Goal: Transaction & Acquisition: Purchase product/service

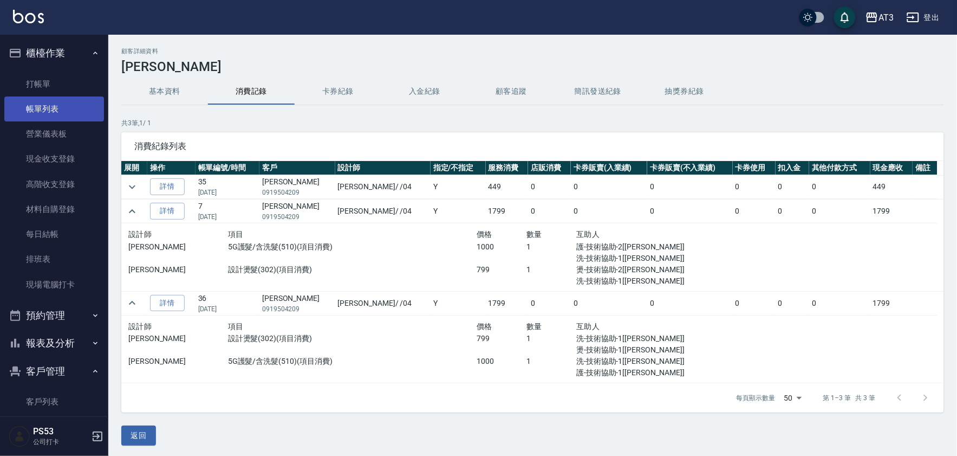
scroll to position [9, 0]
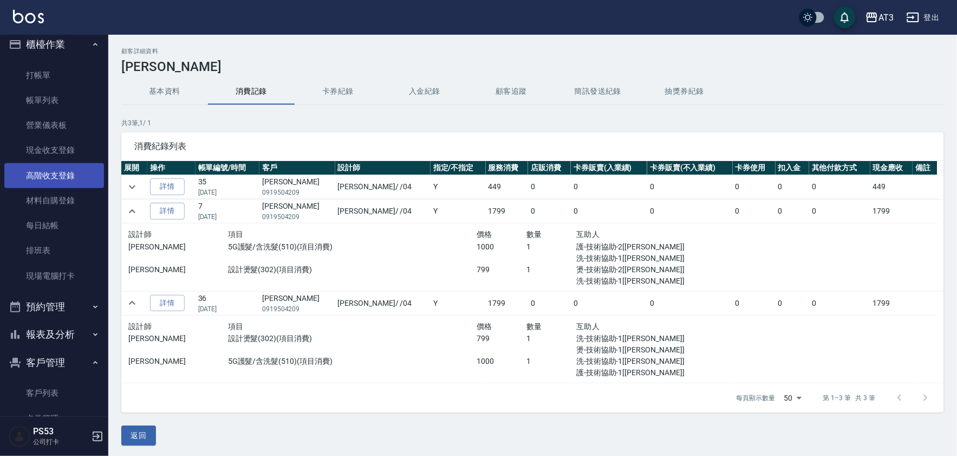
click at [52, 172] on link "高階收支登錄" at bounding box center [54, 175] width 100 height 25
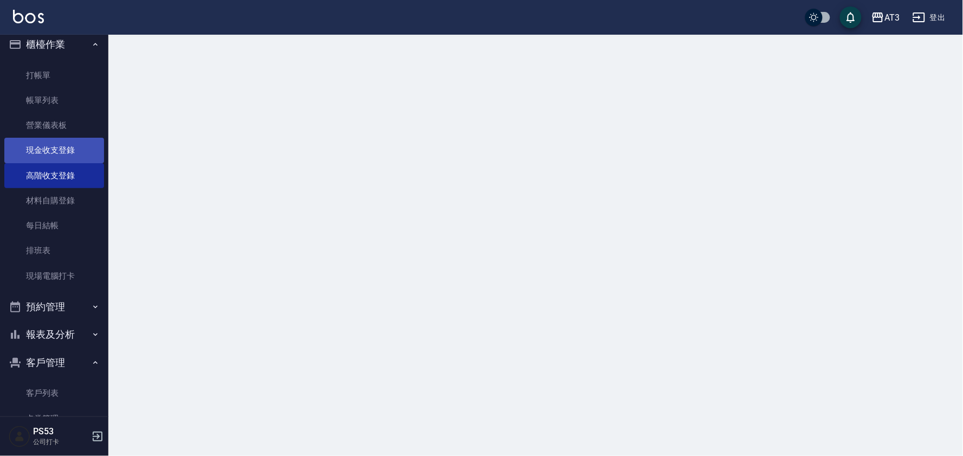
click at [51, 149] on link "現金收支登錄" at bounding box center [54, 150] width 100 height 25
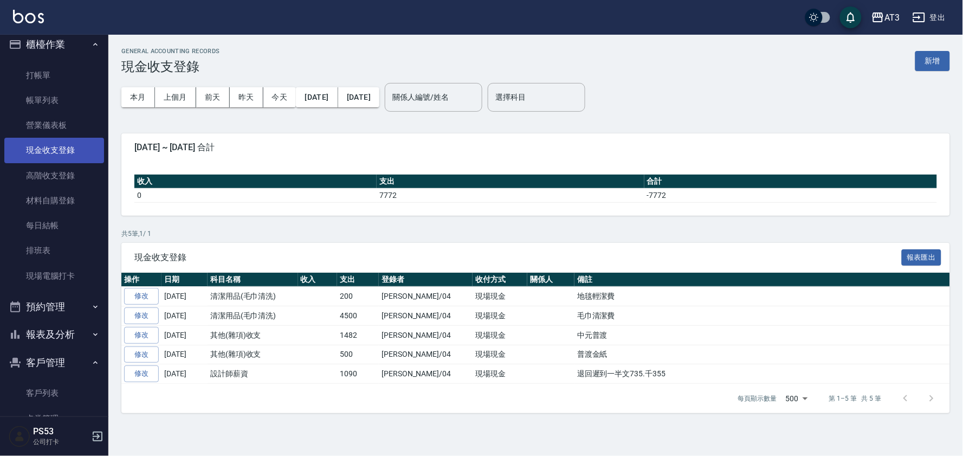
click at [51, 149] on link "現金收支登錄" at bounding box center [54, 150] width 100 height 25
click at [935, 59] on button "新增" at bounding box center [932, 61] width 35 height 20
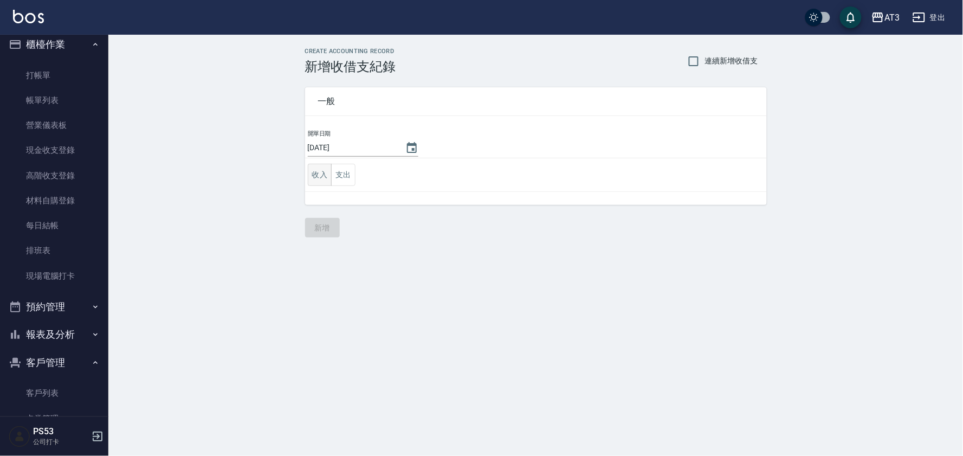
click at [309, 177] on button "收入" at bounding box center [320, 175] width 24 height 22
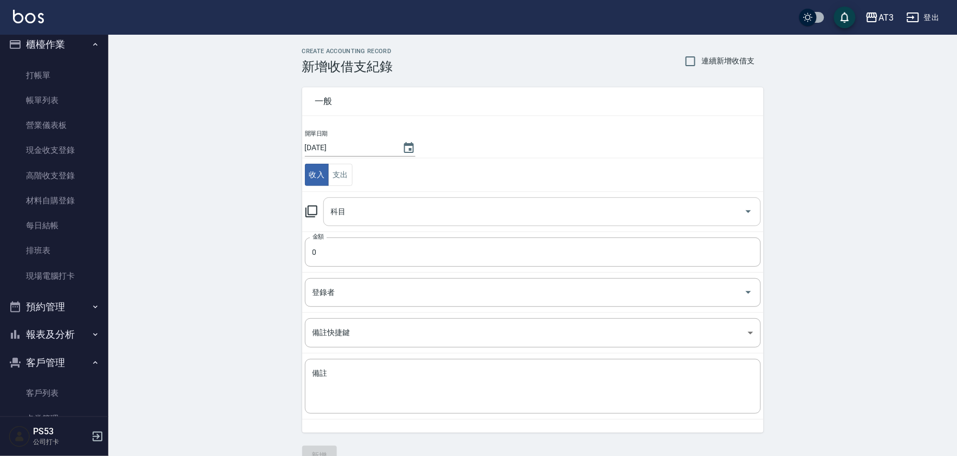
click at [379, 212] on input "科目" at bounding box center [534, 211] width 412 height 19
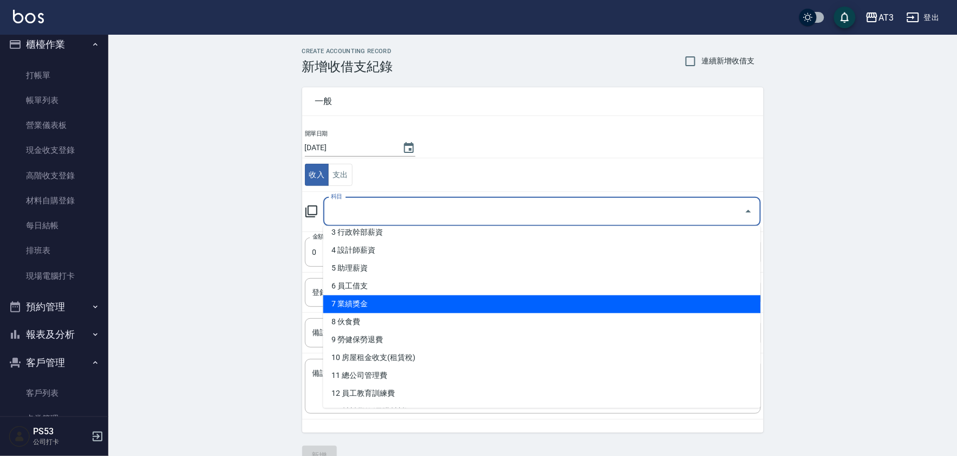
scroll to position [120, 0]
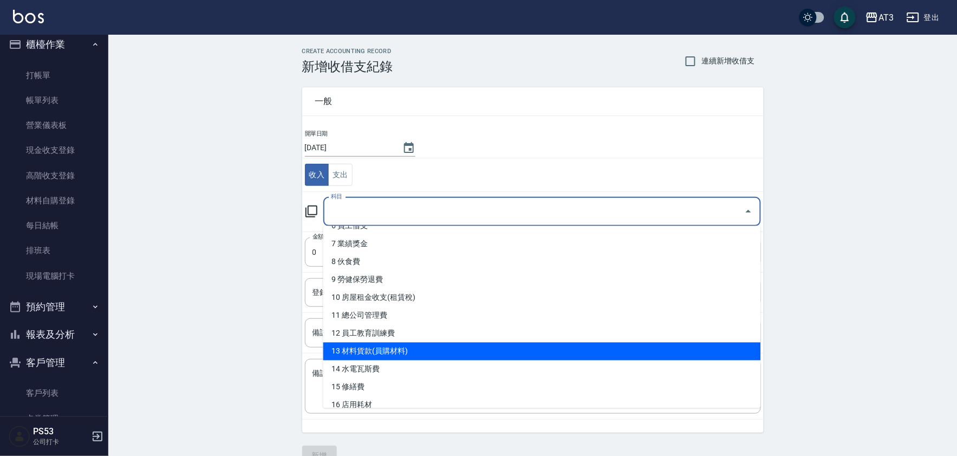
click at [394, 347] on li "13 材料貨款(員購材料)" at bounding box center [542, 351] width 438 height 18
type input "13 材料貨款(員購材料)"
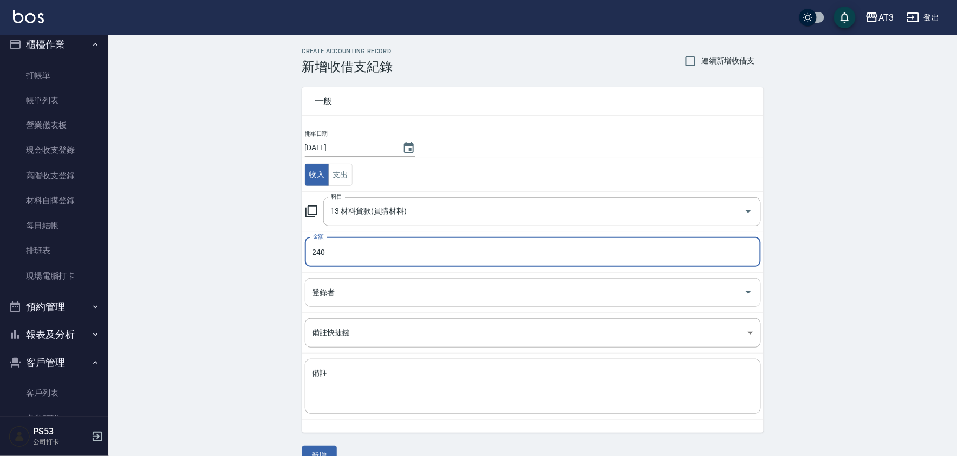
type input "240"
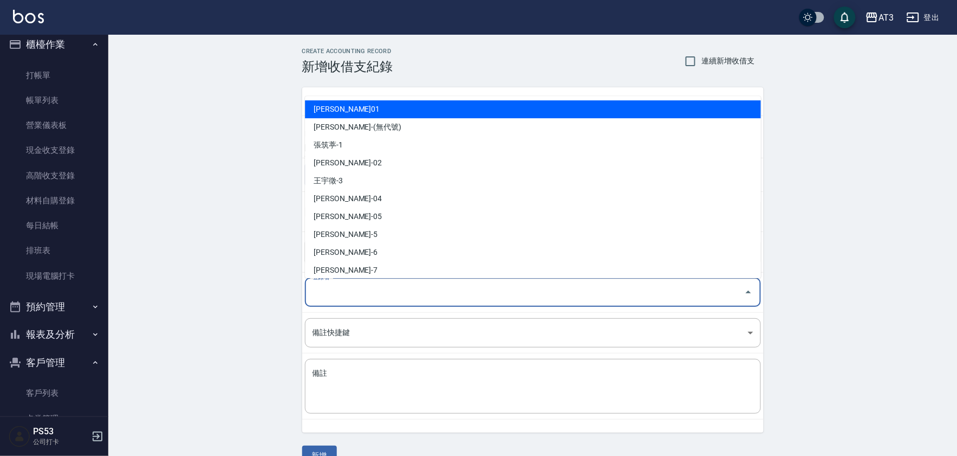
click at [429, 294] on input "登錄者" at bounding box center [525, 292] width 430 height 19
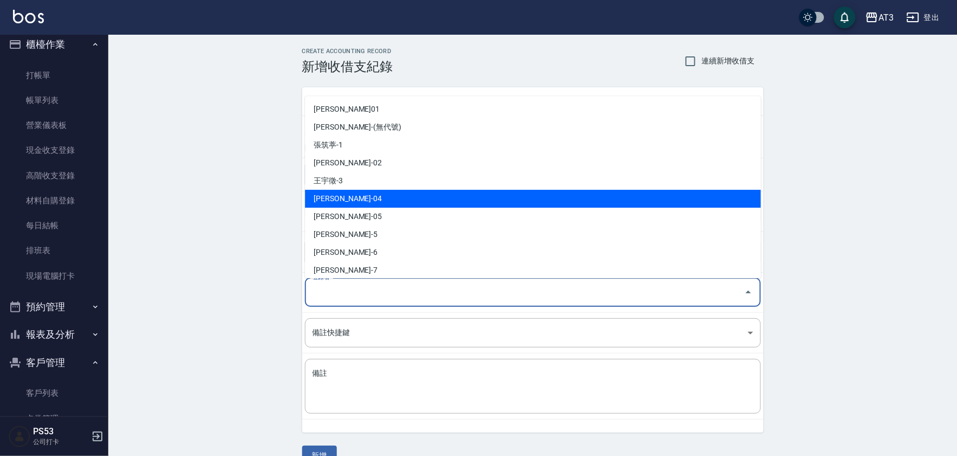
click at [365, 195] on li "王惠麗-04" at bounding box center [533, 199] width 456 height 18
type input "王惠麗-04"
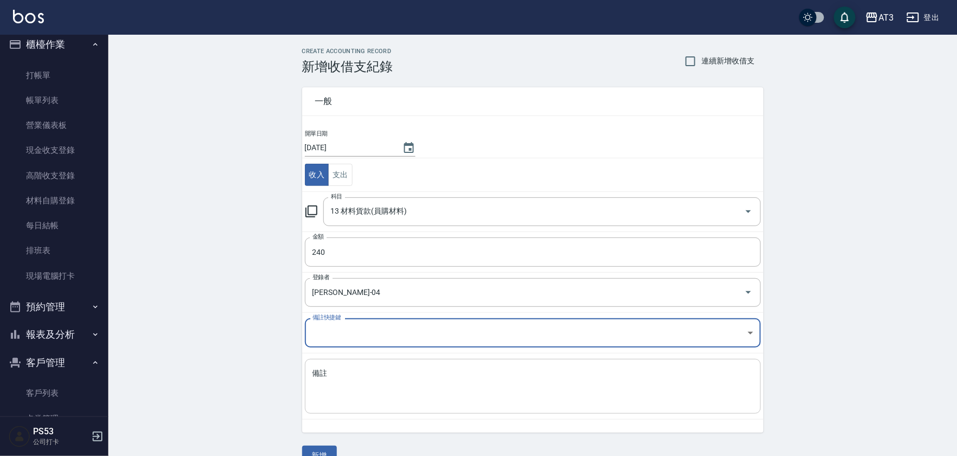
click at [364, 391] on textarea "備註" at bounding box center [533, 386] width 441 height 37
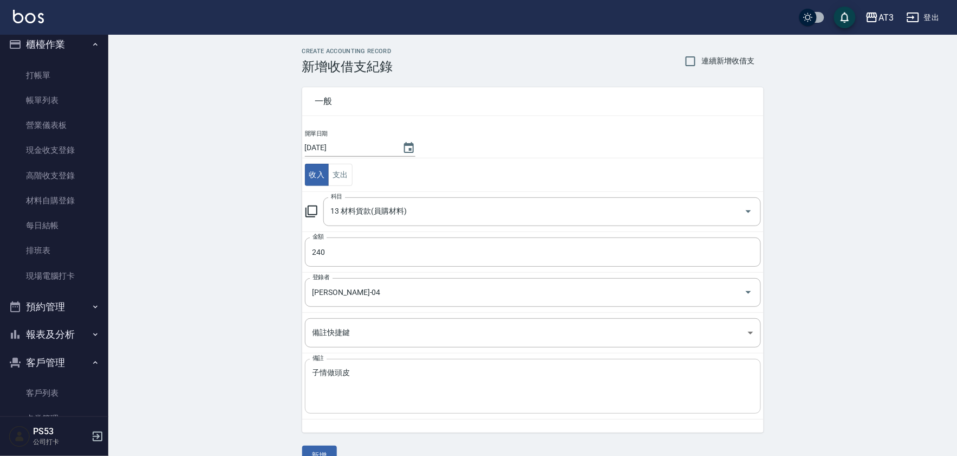
click at [327, 367] on div "子情做頭皮 x 備註" at bounding box center [533, 386] width 456 height 55
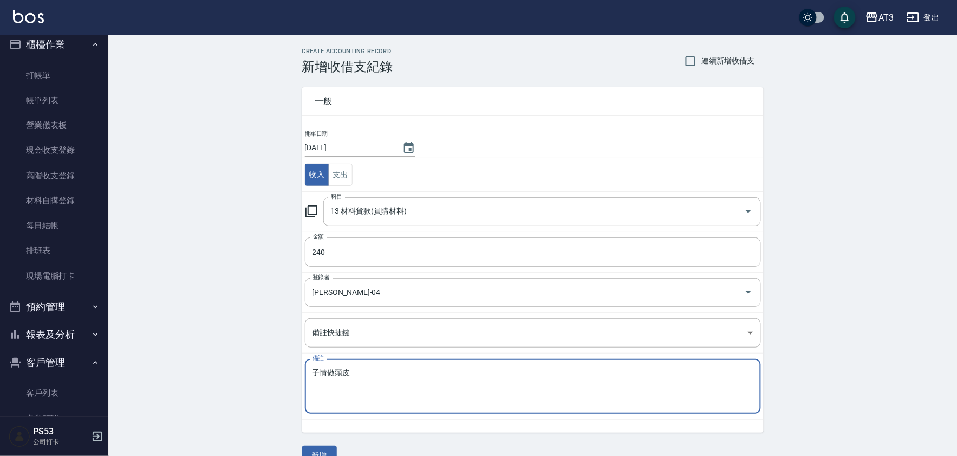
click at [329, 370] on textarea "子情做頭皮" at bounding box center [533, 386] width 441 height 37
click at [327, 370] on textarea "子情做頭皮" at bounding box center [533, 386] width 441 height 37
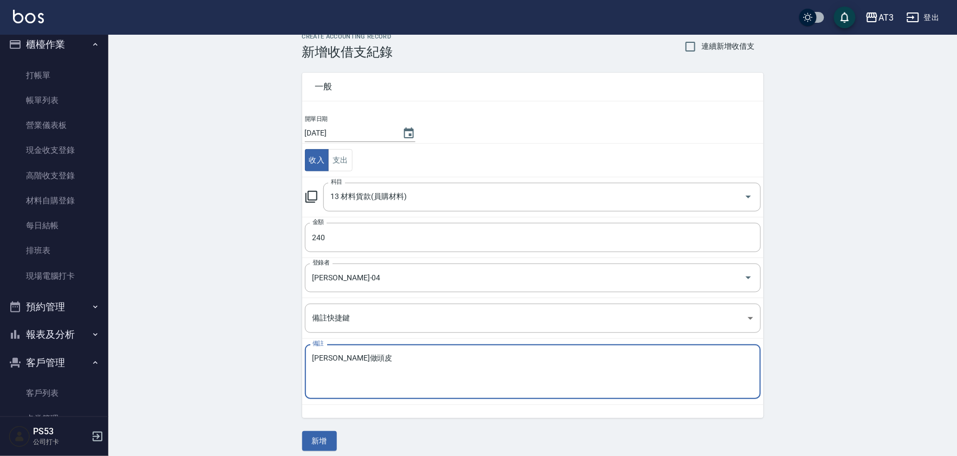
scroll to position [23, 0]
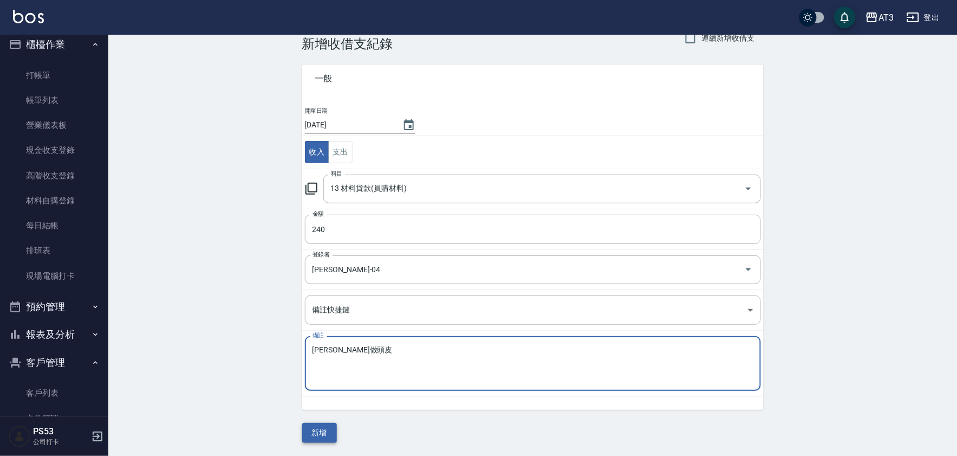
type textarea "子晴做頭皮"
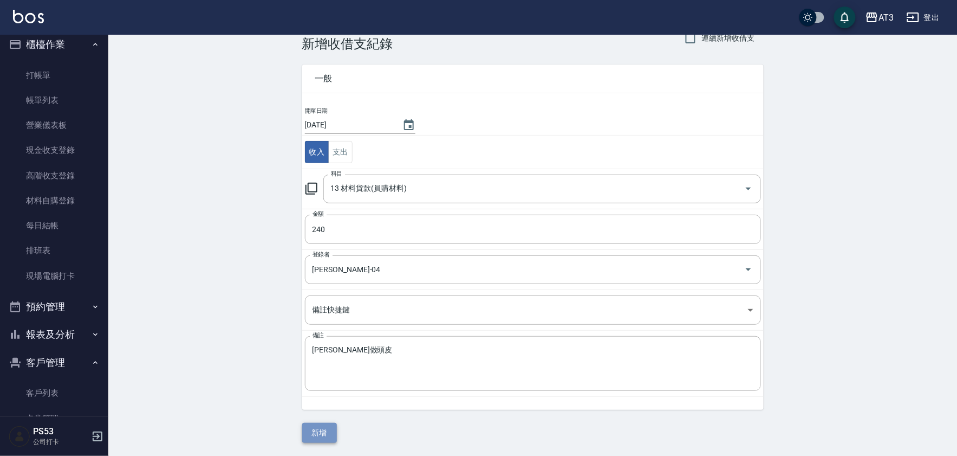
click at [323, 438] on button "新增" at bounding box center [319, 433] width 35 height 20
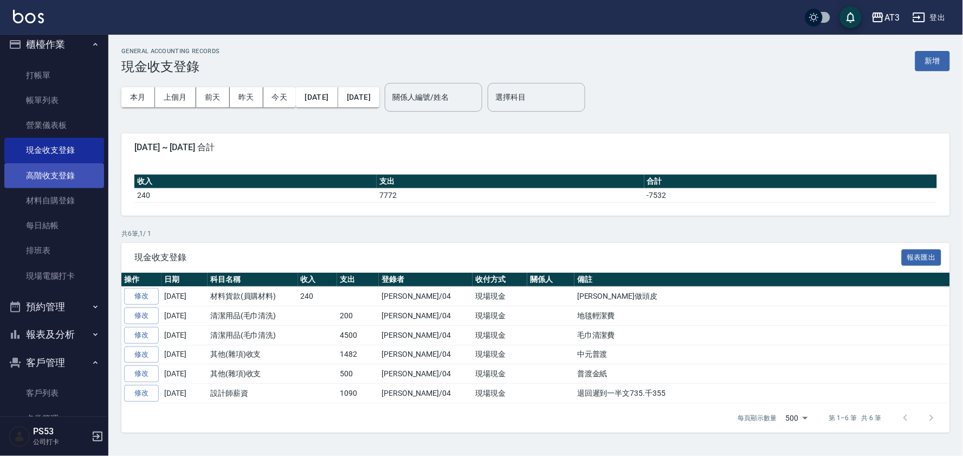
click at [49, 178] on link "高階收支登錄" at bounding box center [54, 175] width 100 height 25
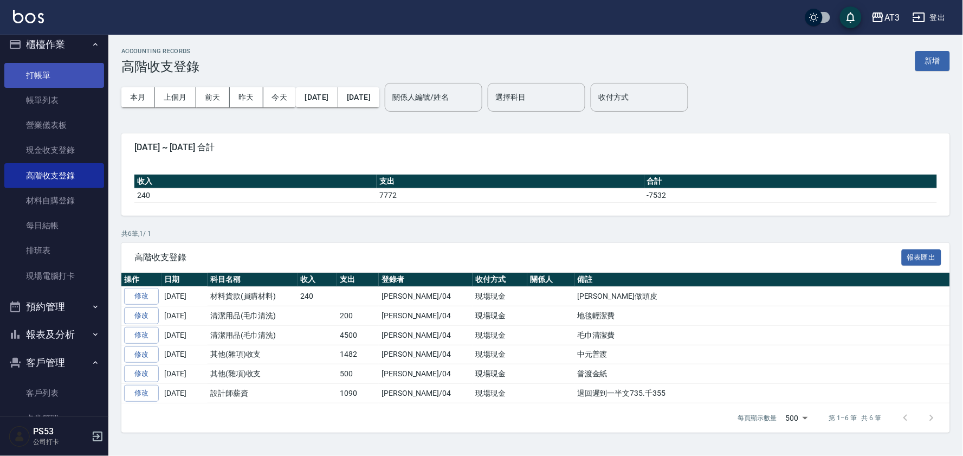
click at [33, 69] on link "打帳單" at bounding box center [54, 75] width 100 height 25
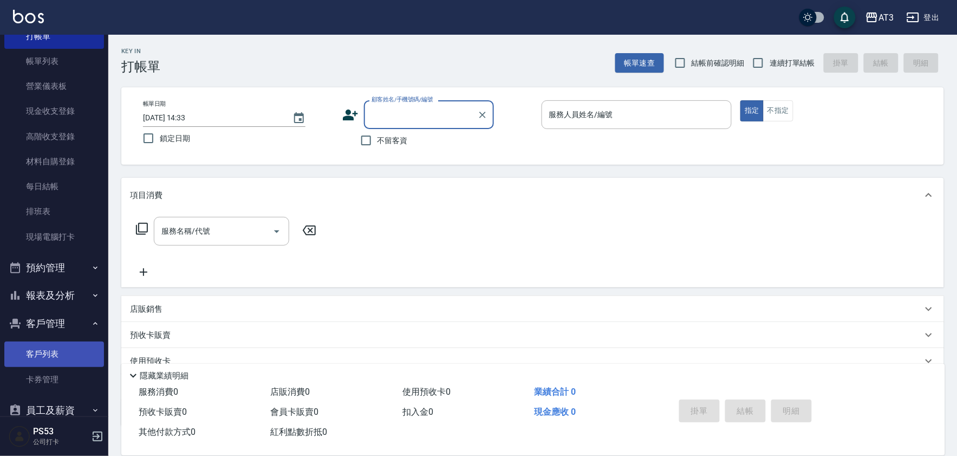
scroll to position [68, 0]
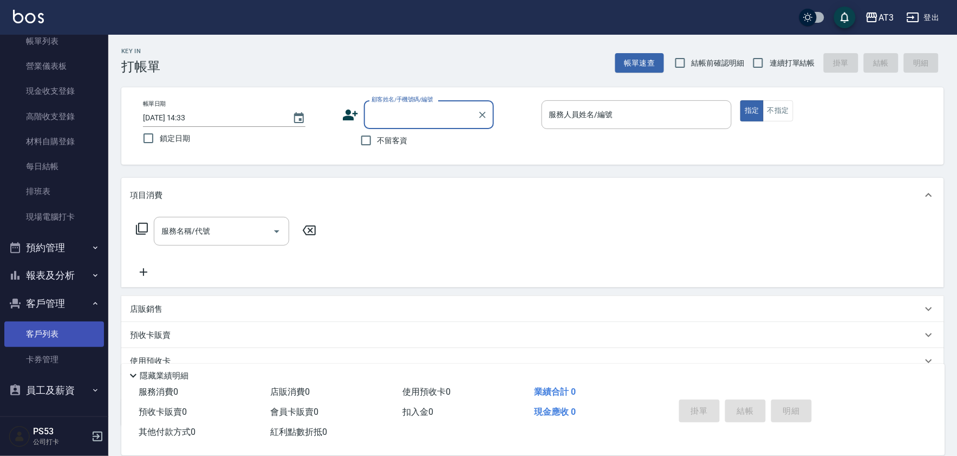
click at [41, 328] on link "客戶列表" at bounding box center [54, 333] width 100 height 25
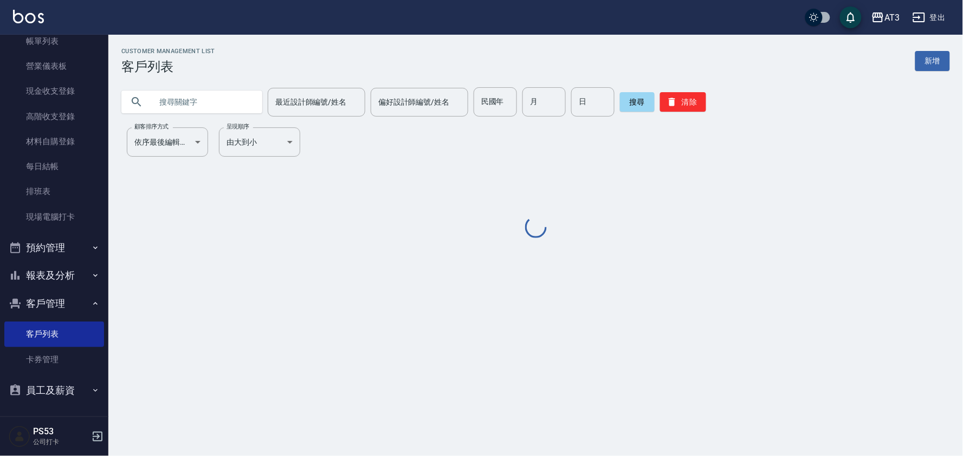
click at [203, 106] on input "text" at bounding box center [203, 101] width 102 height 29
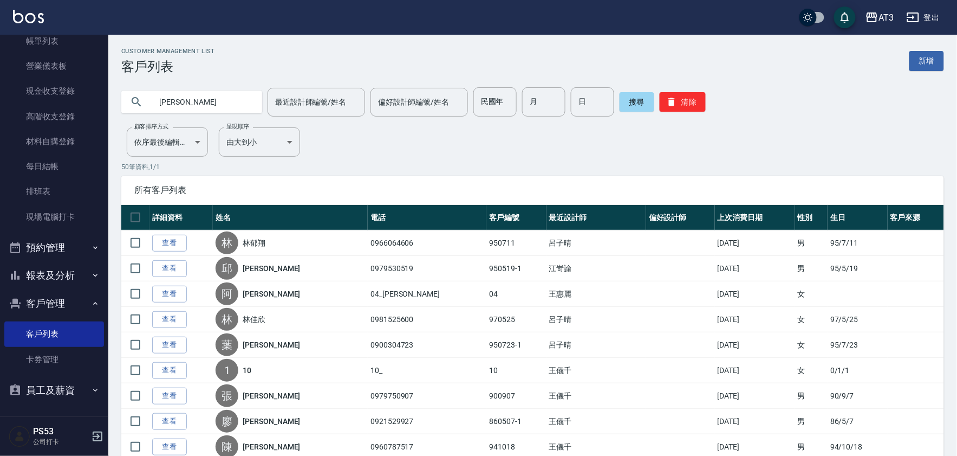
type input "呂淑"
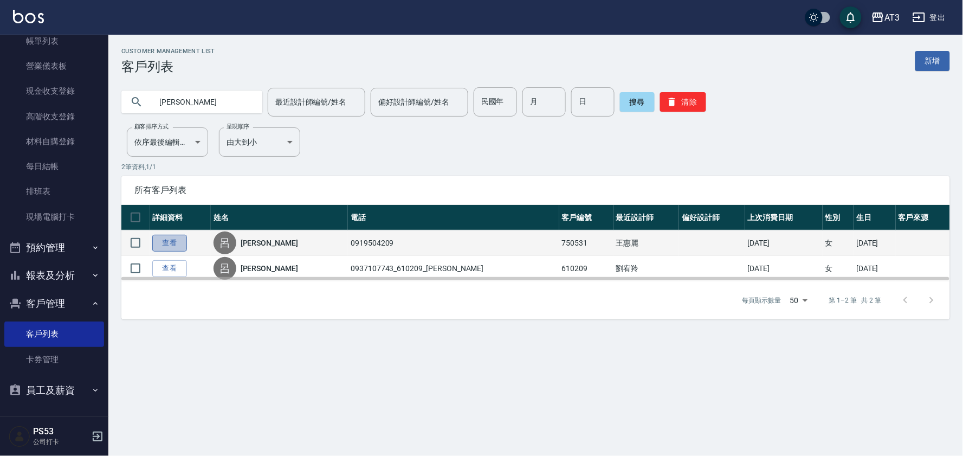
click at [169, 241] on link "查看" at bounding box center [169, 243] width 35 height 17
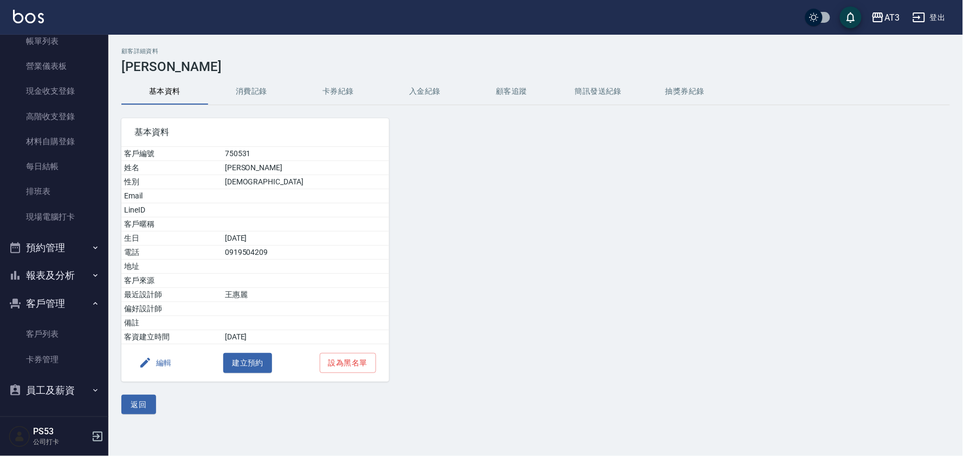
click at [255, 90] on button "消費記錄" at bounding box center [251, 92] width 87 height 26
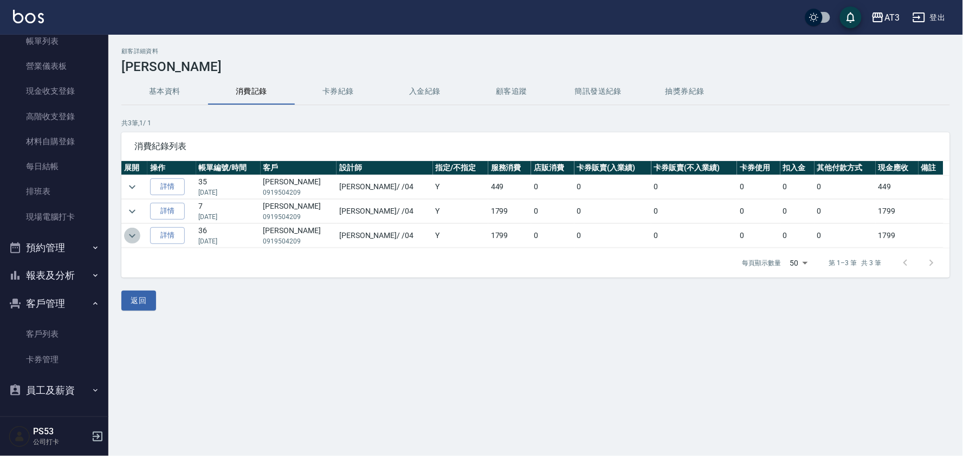
click at [131, 235] on icon "expand row" at bounding box center [132, 235] width 13 height 13
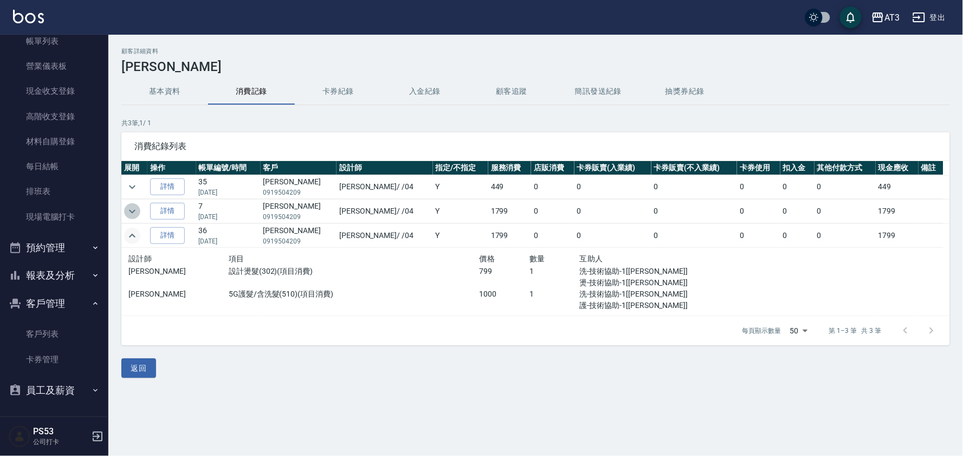
click at [130, 215] on icon "expand row" at bounding box center [132, 211] width 13 height 13
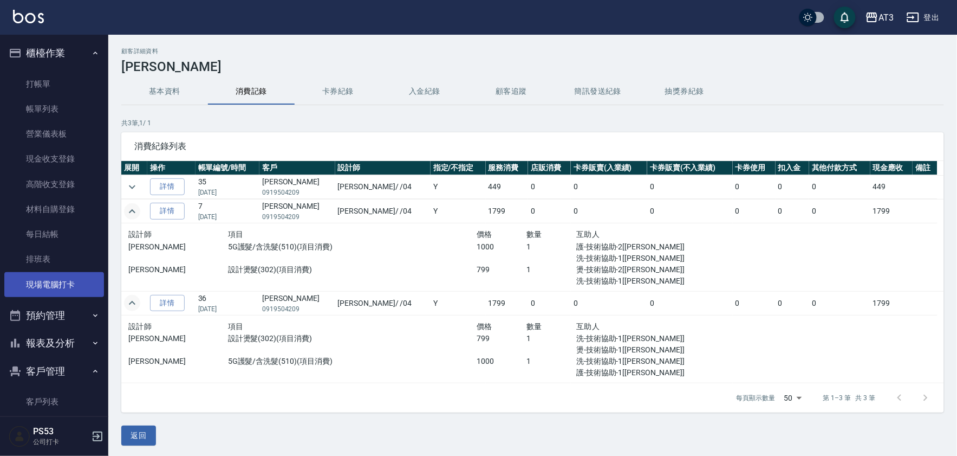
click at [79, 293] on link "現場電腦打卡" at bounding box center [54, 284] width 100 height 25
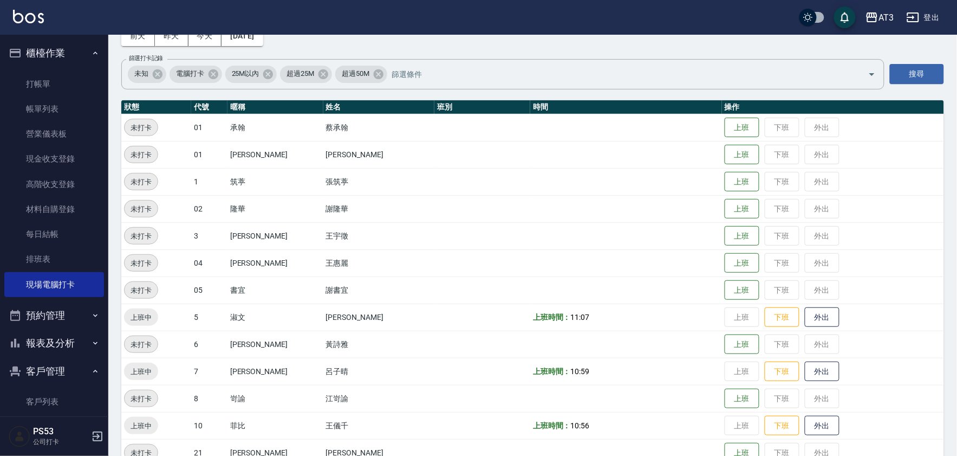
scroll to position [180, 0]
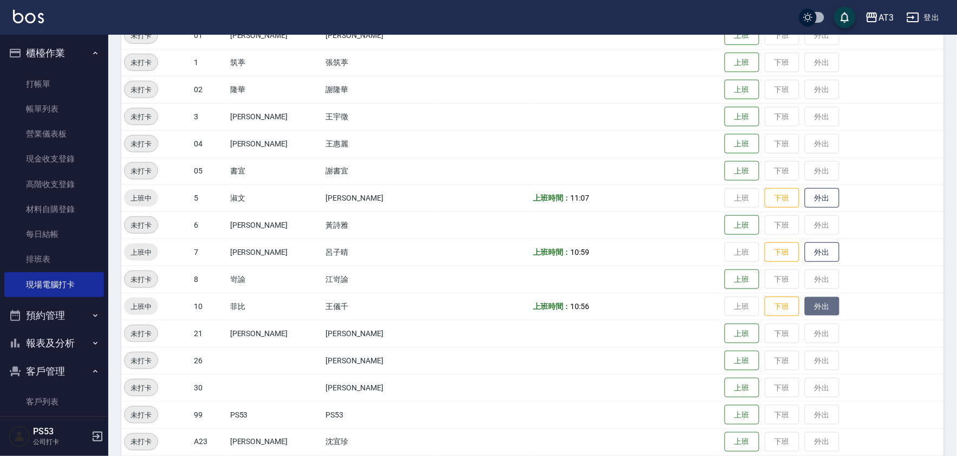
click at [810, 311] on button "外出" at bounding box center [822, 306] width 35 height 19
click at [805, 307] on button "歸來" at bounding box center [822, 306] width 35 height 19
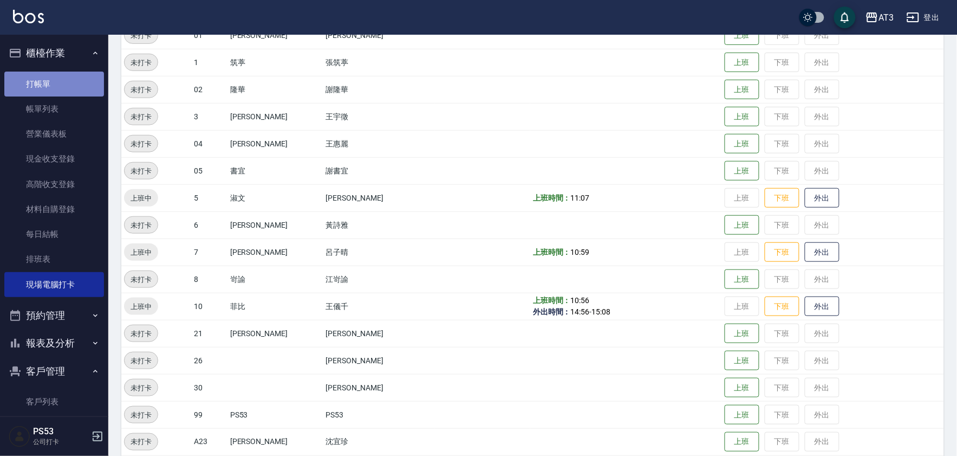
click at [76, 79] on link "打帳單" at bounding box center [54, 84] width 100 height 25
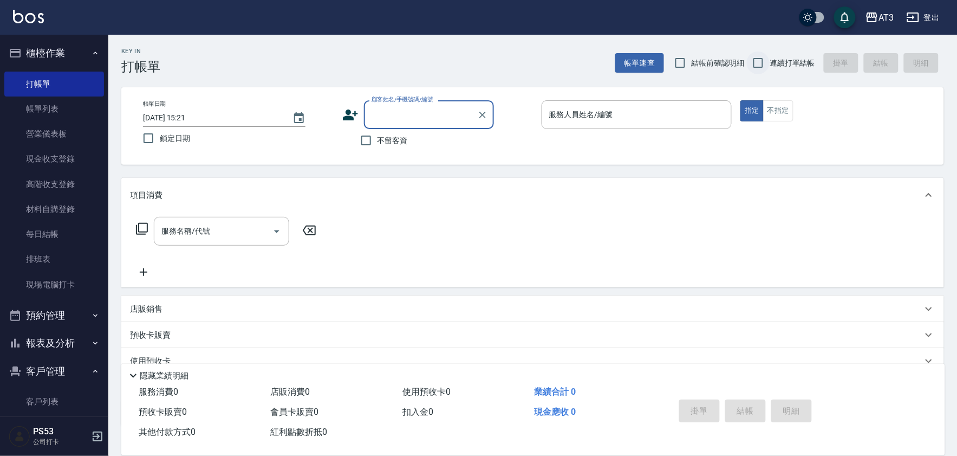
click at [760, 63] on input "連續打單結帳" at bounding box center [758, 62] width 23 height 23
checkbox input "true"
click at [352, 112] on icon at bounding box center [350, 115] width 16 height 16
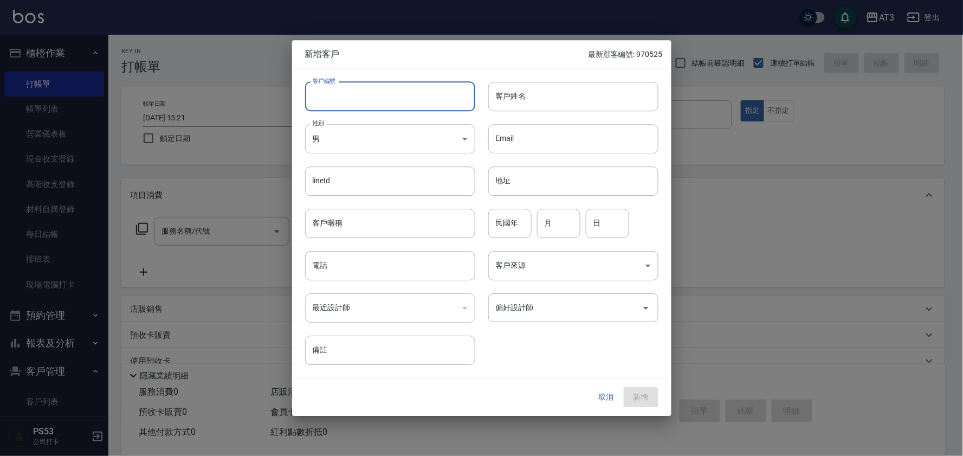
click at [430, 102] on input "客戶編號" at bounding box center [390, 96] width 170 height 29
type input "060711"
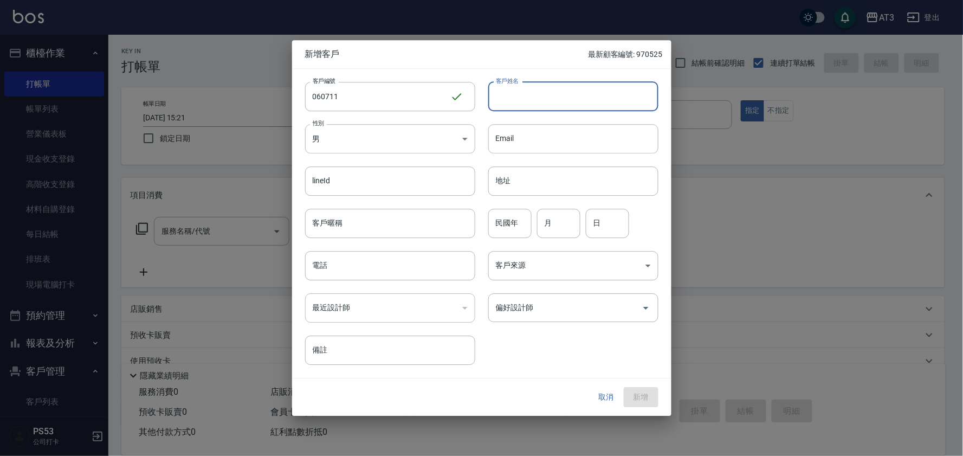
click at [502, 99] on input "客戶姓名" at bounding box center [573, 96] width 170 height 29
type input "翁薏雯"
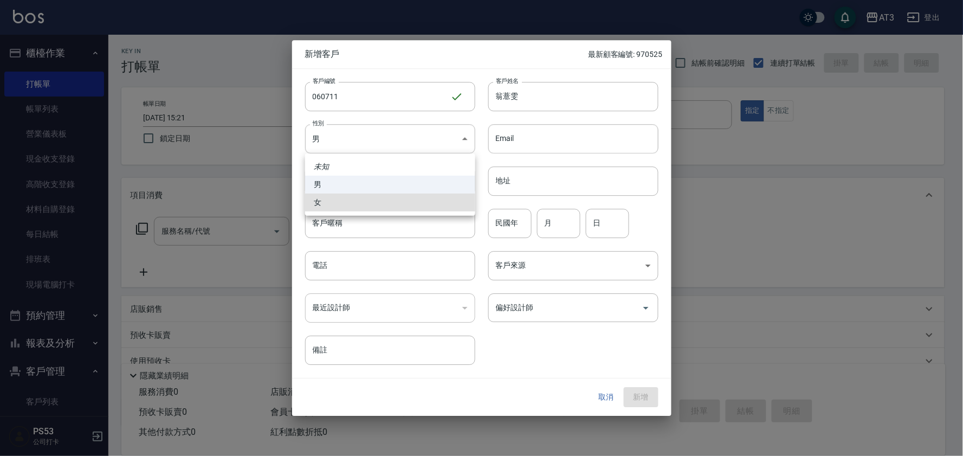
type input "FEMALE"
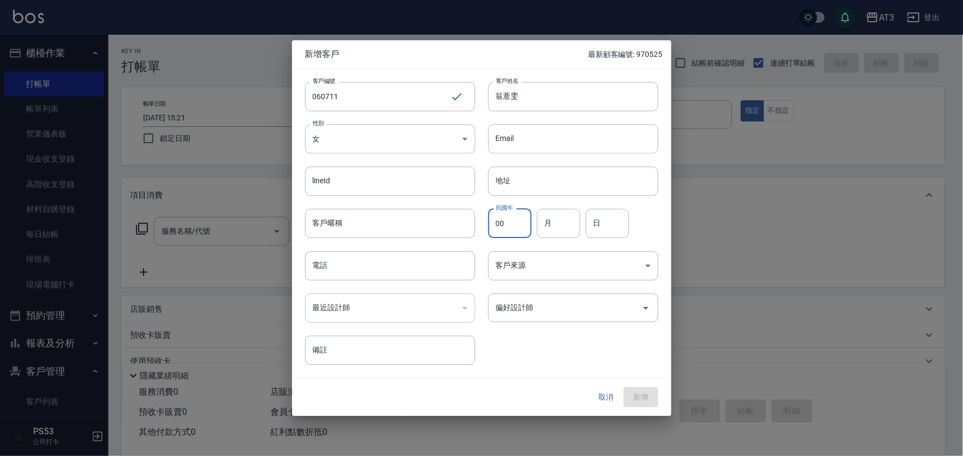
type input "00"
type input "7"
type input "11"
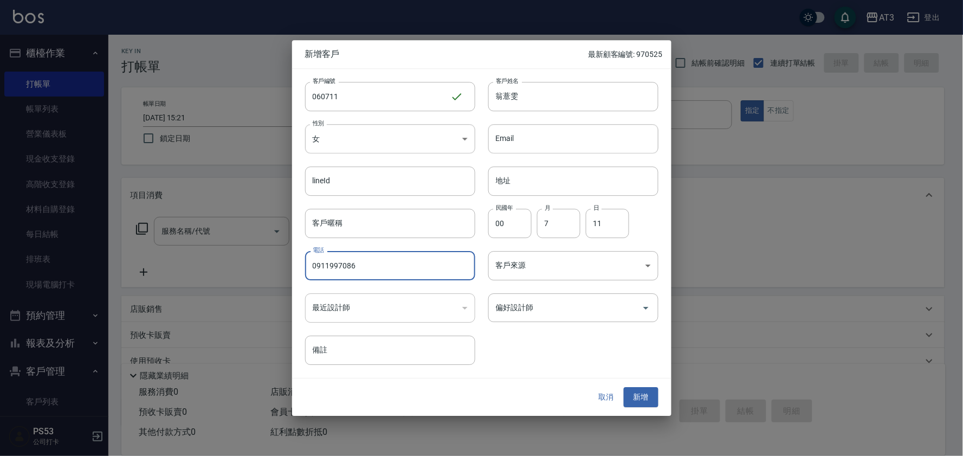
type input "0911997086"
click at [624, 387] on button "新增" at bounding box center [641, 397] width 35 height 20
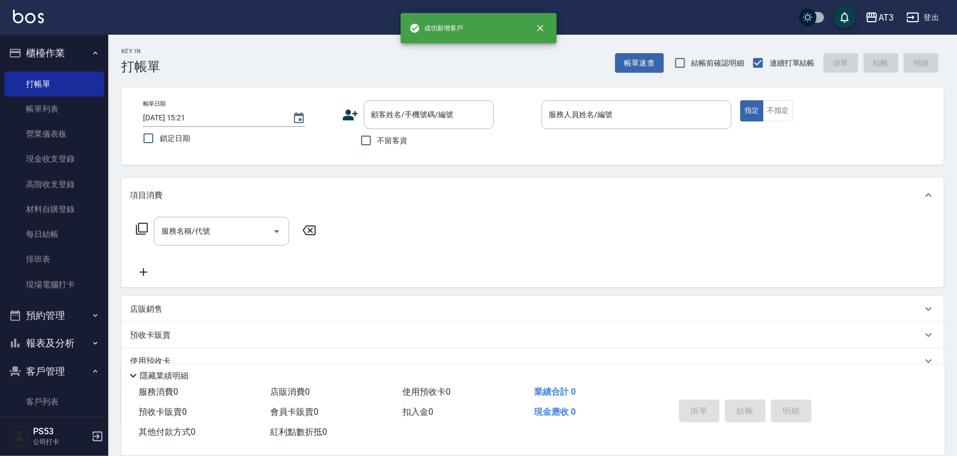
click at [358, 116] on icon at bounding box center [350, 115] width 16 height 16
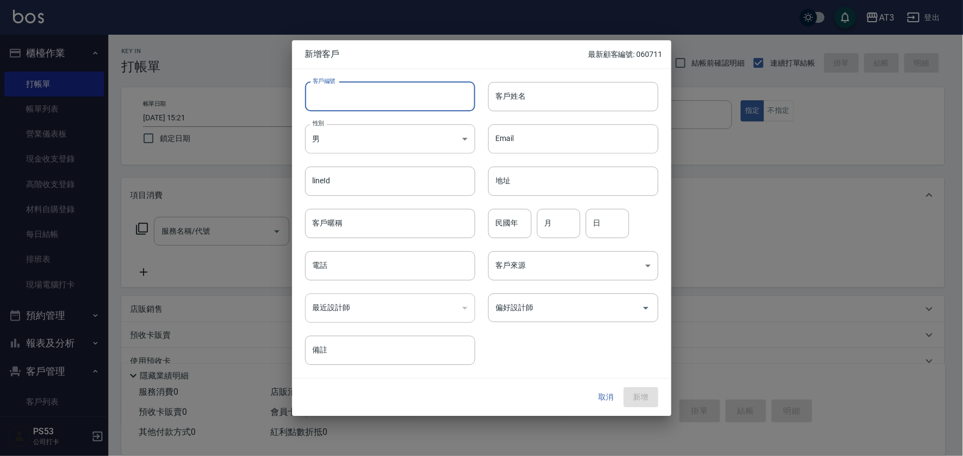
click at [359, 87] on input "客戶編號" at bounding box center [390, 96] width 170 height 29
type input "741018"
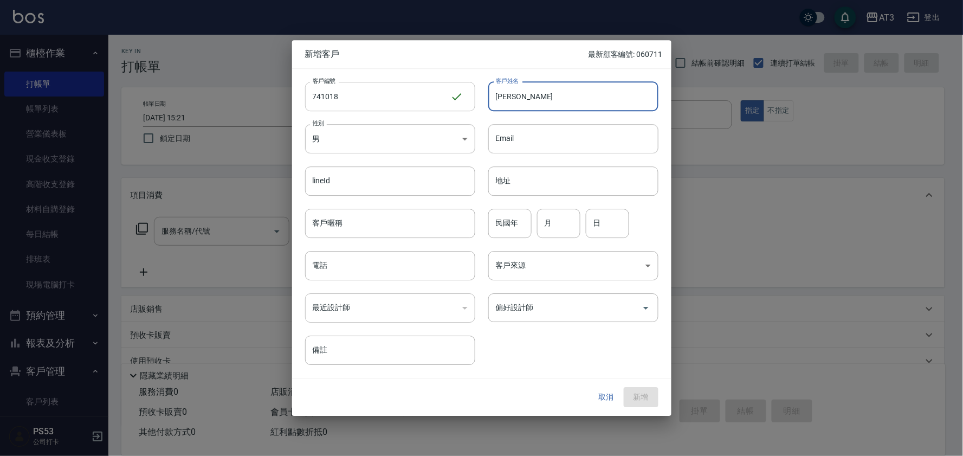
type input "[PERSON_NAME]"
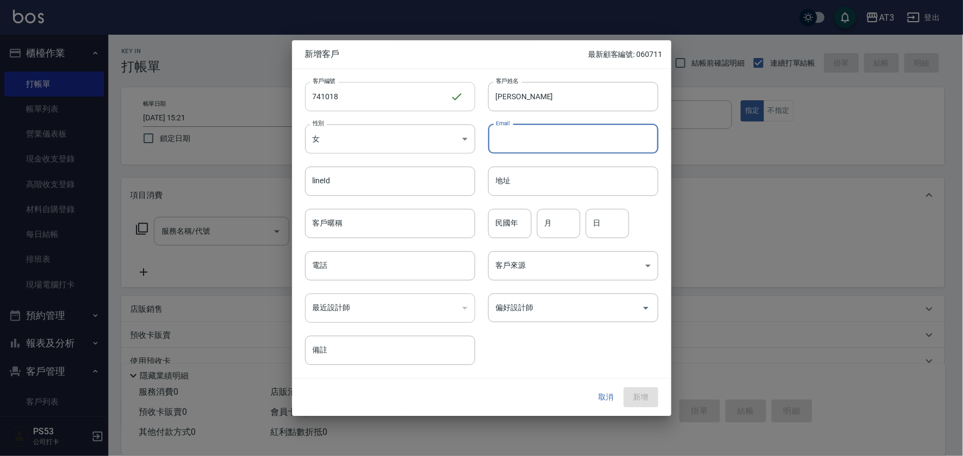
type input "FEMALE"
type input "74"
type input "10"
type input "18"
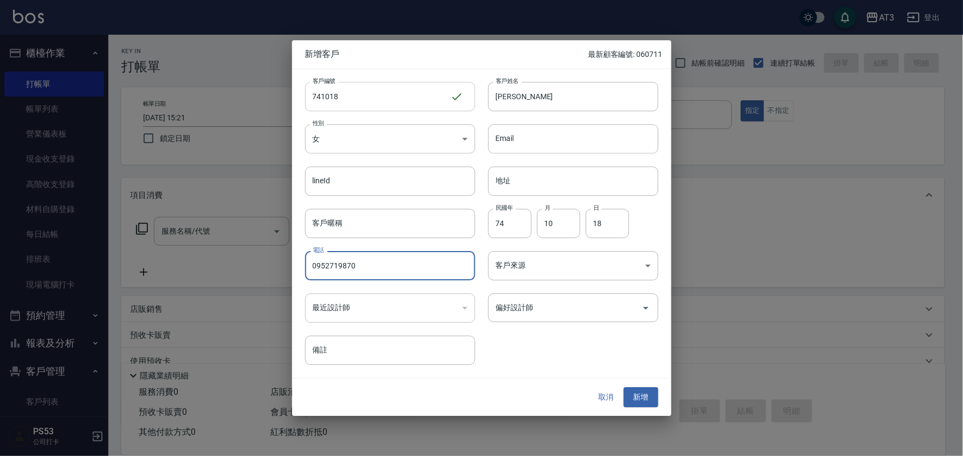
type input "0952719870"
click at [624, 387] on button "新增" at bounding box center [641, 397] width 35 height 20
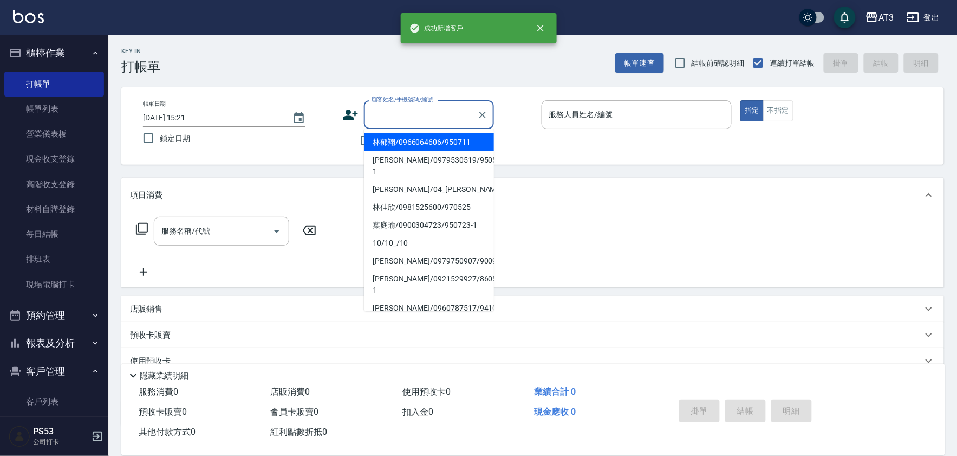
click at [404, 120] on input "顧客姓名/手機號碼/編號" at bounding box center [421, 114] width 104 height 19
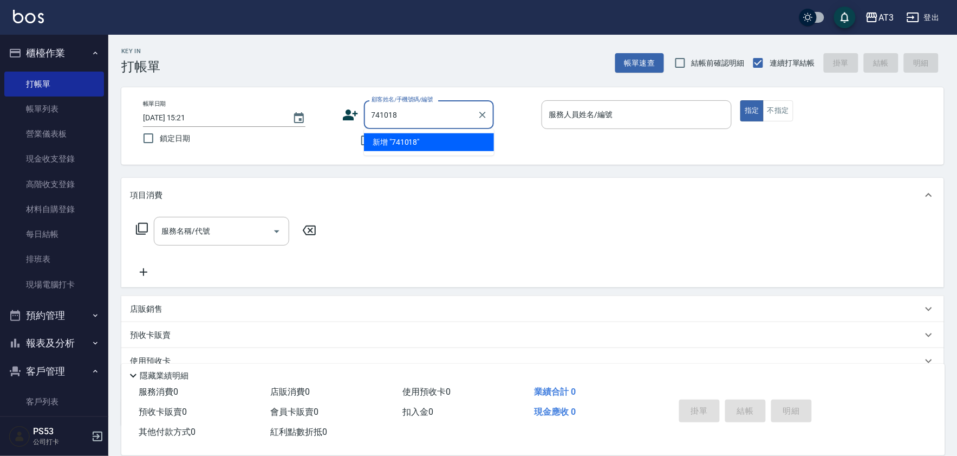
type input "741018"
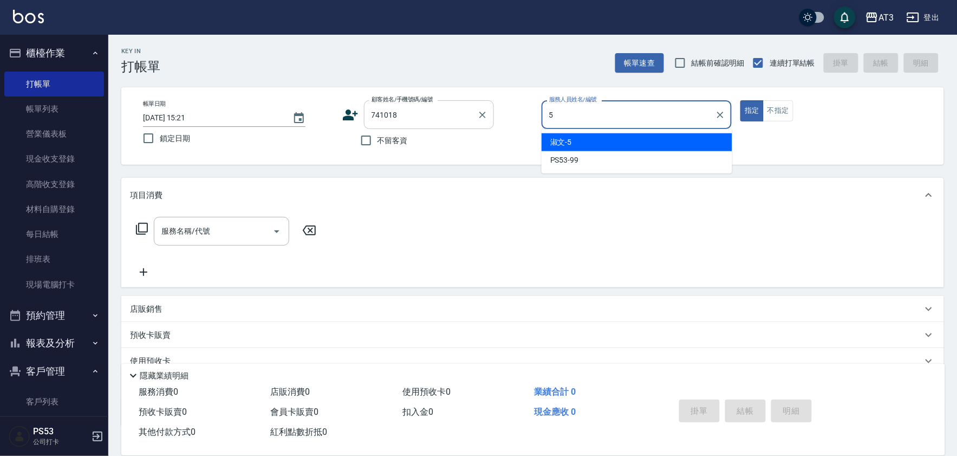
type input "淑文-5"
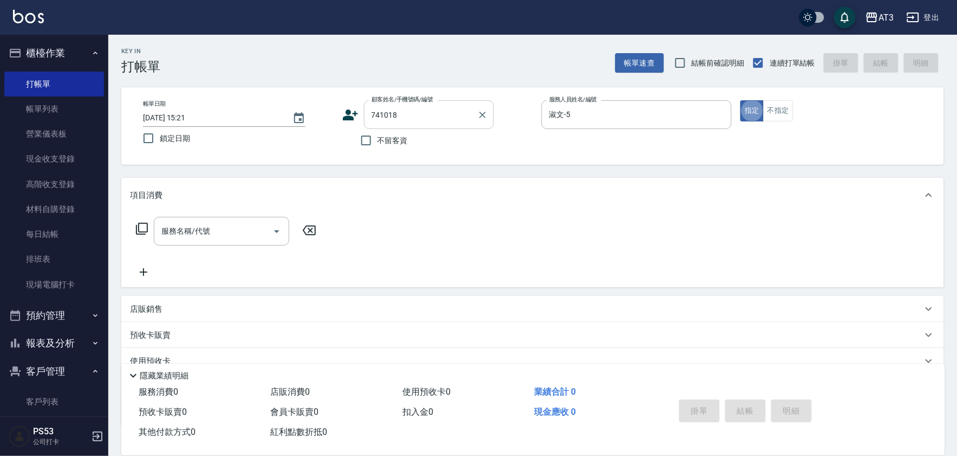
type button "true"
type input "[PERSON_NAME]/0952719870/741018"
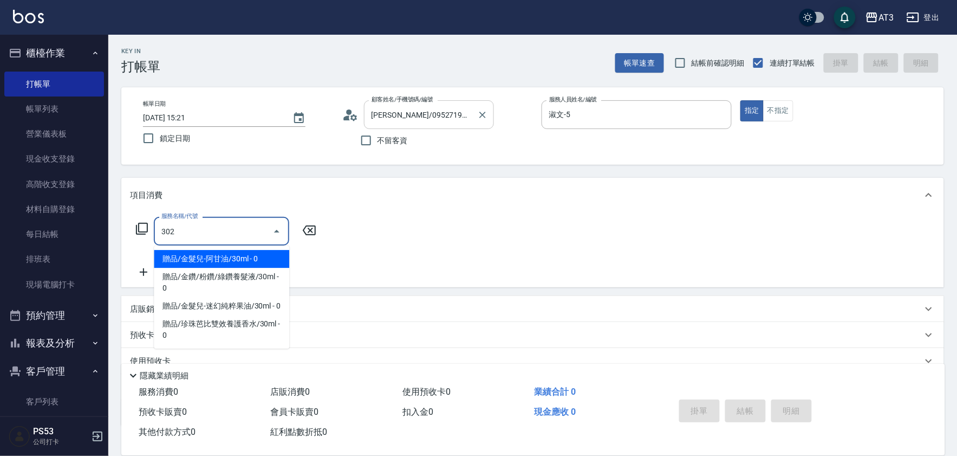
type input "設計燙髮(302)"
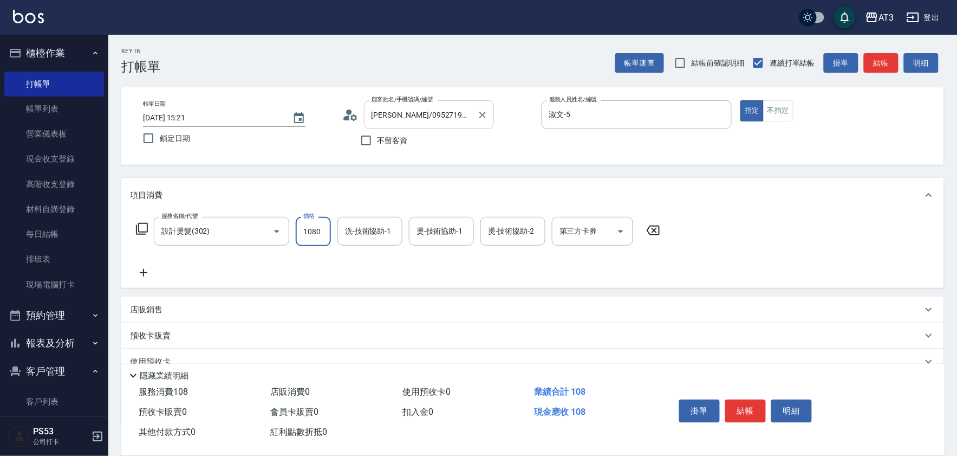
type input "1080"
type input "淑文-5"
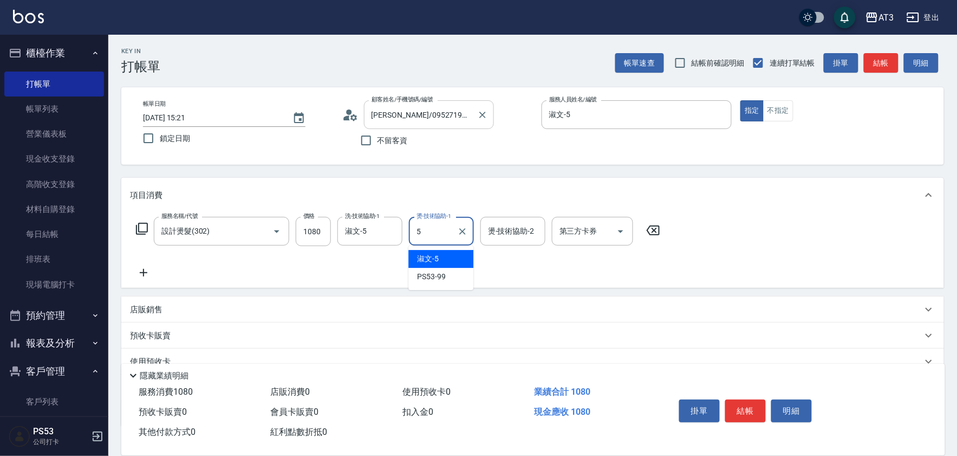
type input "淑文-5"
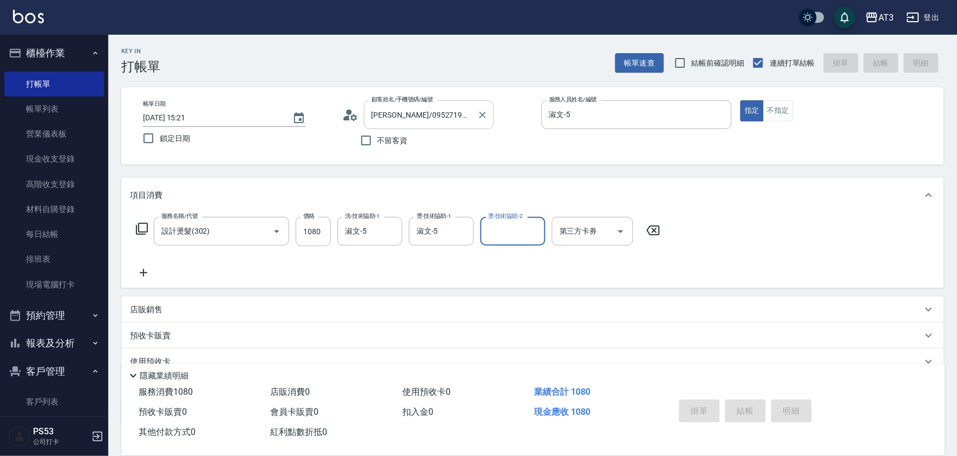
type input "2025/09/04 15:22"
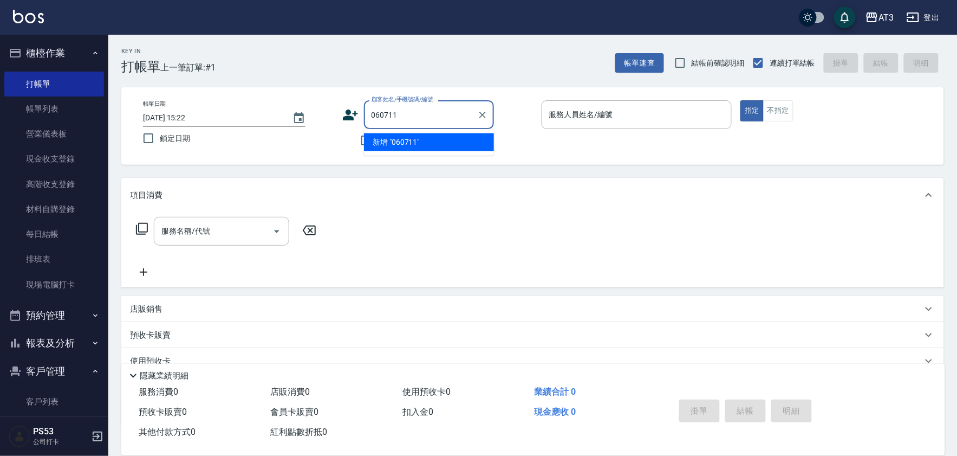
type input "060711"
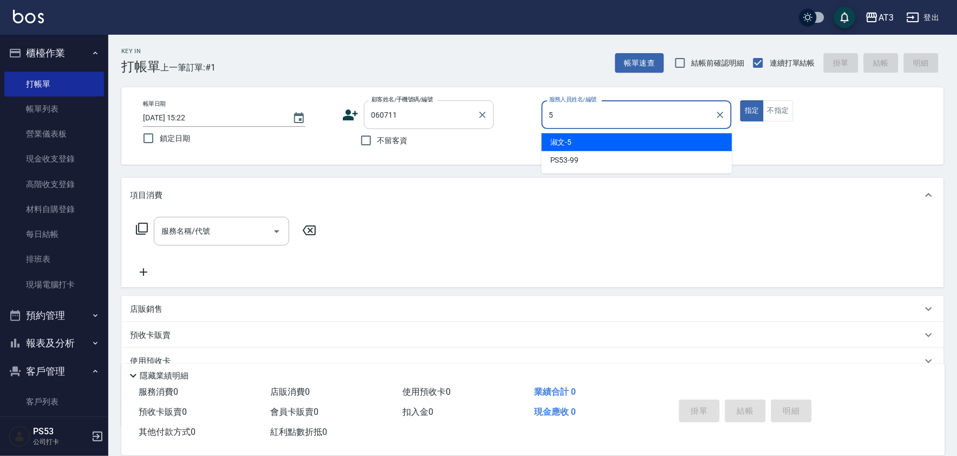
type input "淑文-5"
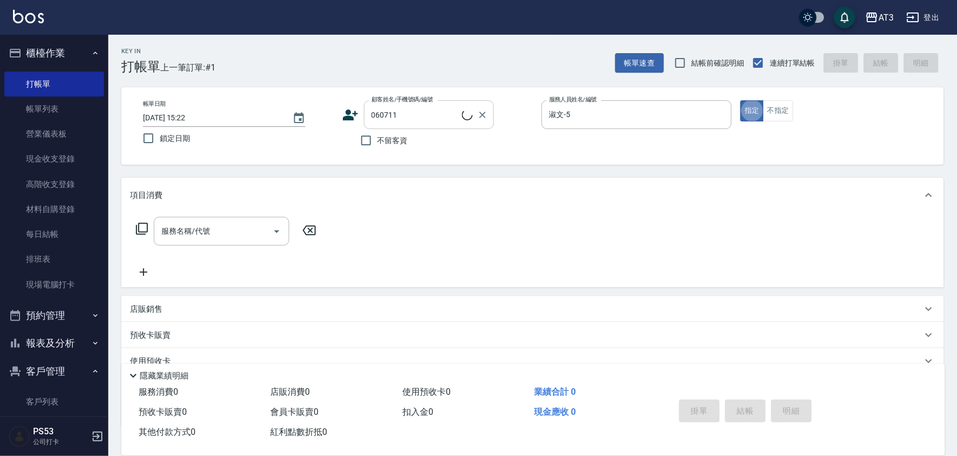
type input "翁薏雯/0911997086/060711"
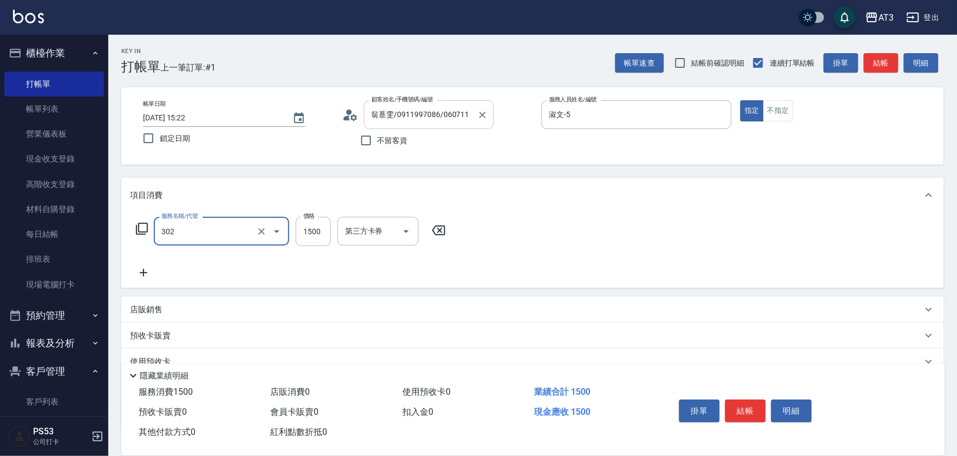
type input "設計燙髮(302)"
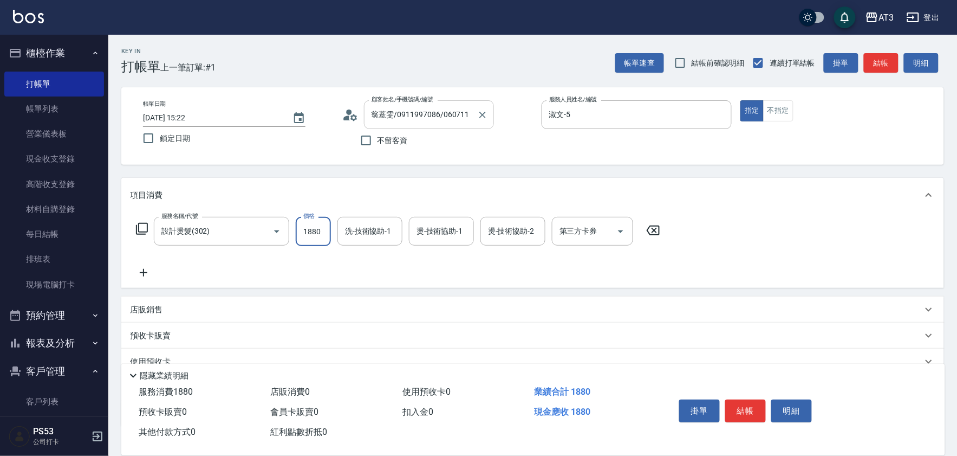
type input "1880"
type input "淑文-5"
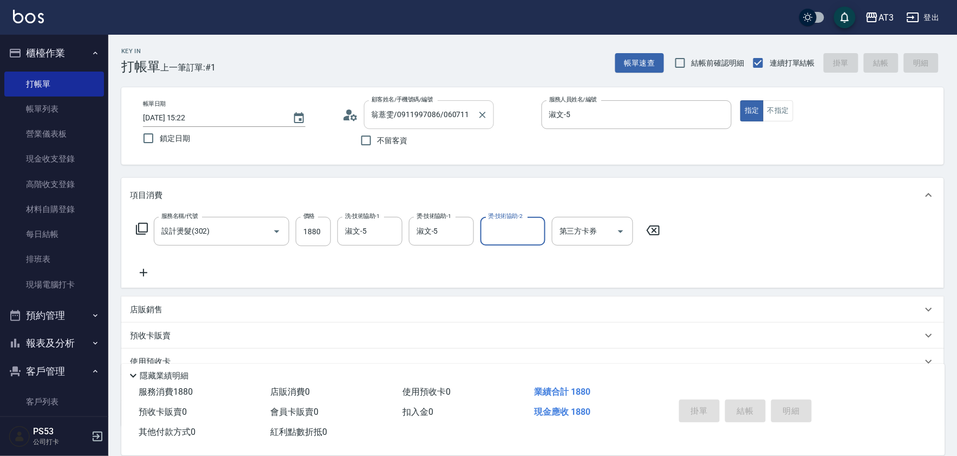
type input "2025/09/04 15:23"
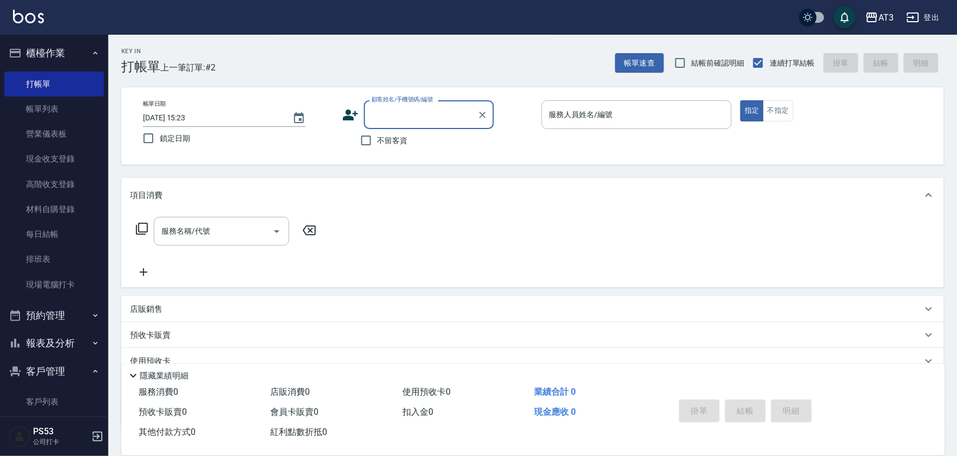
type input "8"
type input "680821-1"
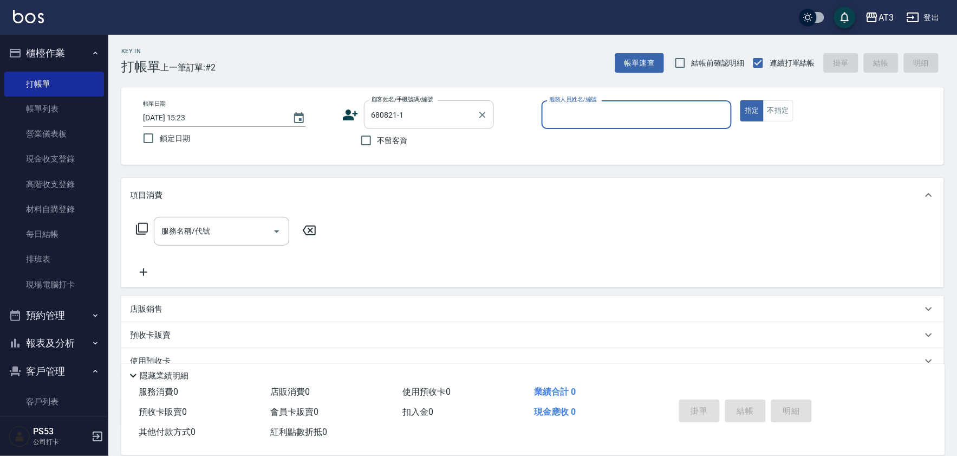
type input "6"
type input "黃若綺/0988102627/680821-1"
type input "4"
click at [741, 100] on button "指定" at bounding box center [752, 110] width 23 height 21
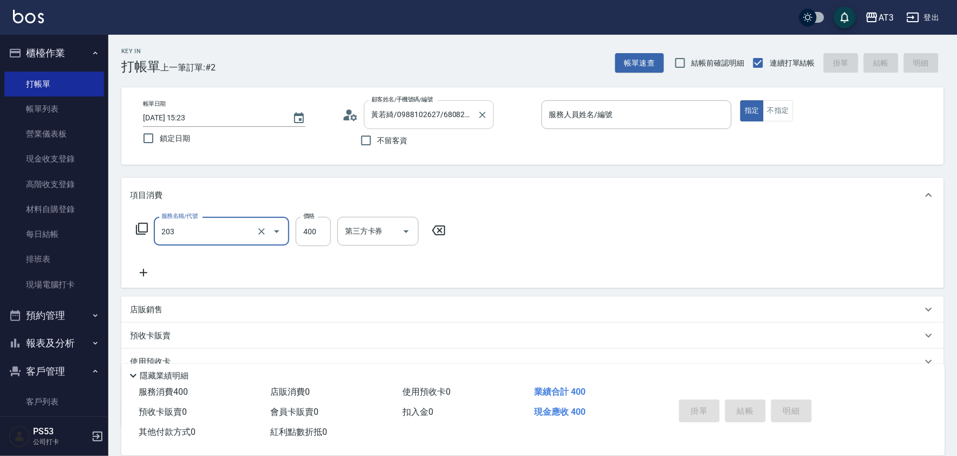
type input "指定單剪(203)"
type input "199"
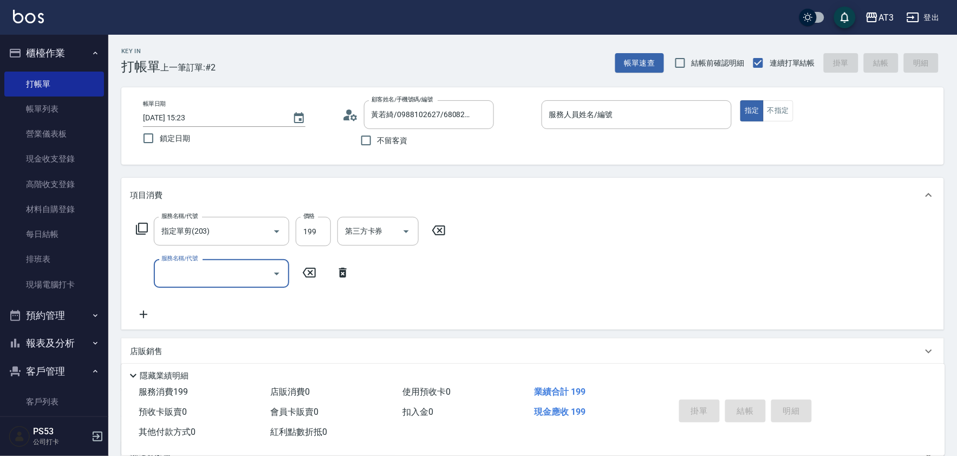
click at [139, 231] on icon at bounding box center [141, 228] width 13 height 13
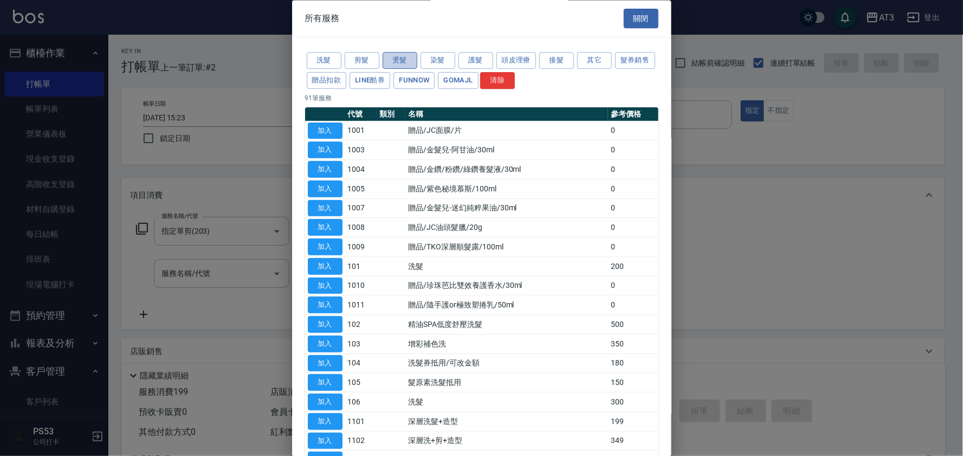
click at [402, 56] on button "燙髮" at bounding box center [400, 61] width 35 height 17
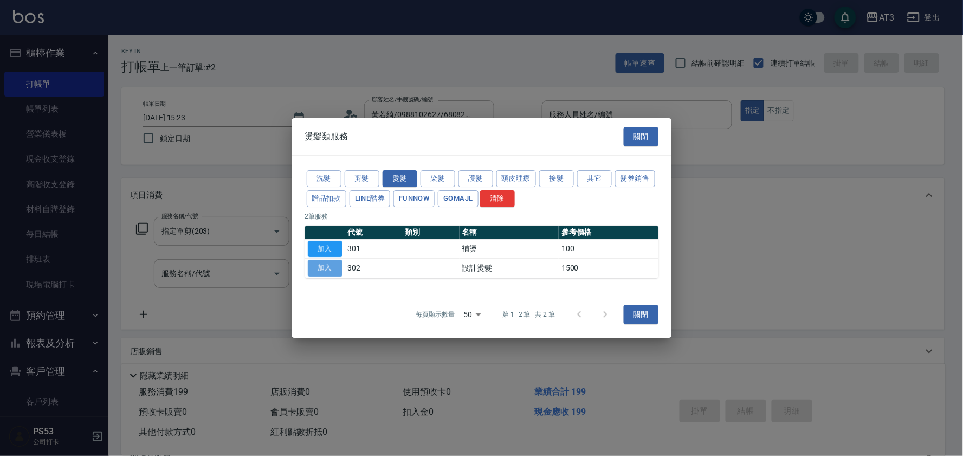
click at [327, 263] on button "加入" at bounding box center [325, 268] width 35 height 17
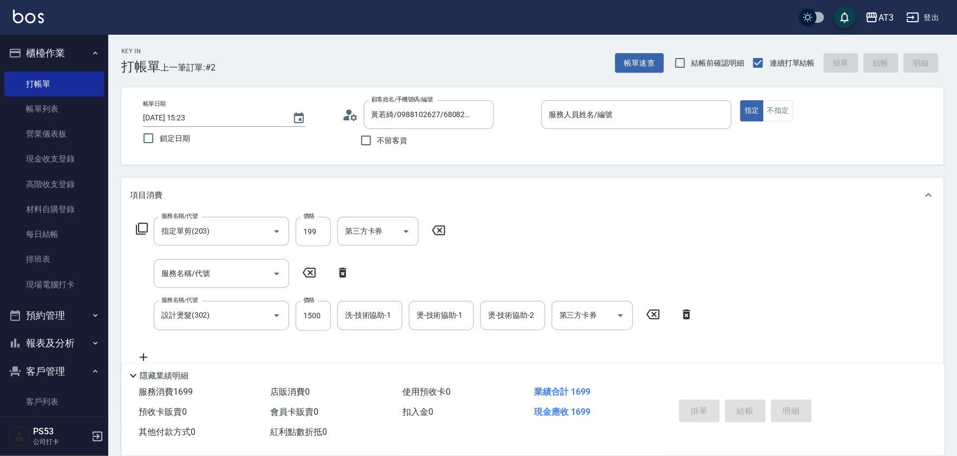
click at [339, 275] on icon at bounding box center [342, 272] width 27 height 13
type input "設計燙髮(302)"
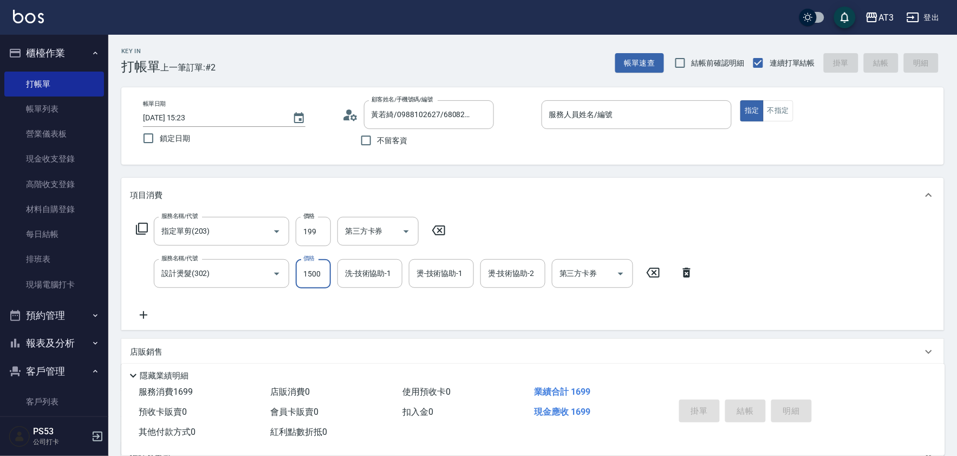
click at [325, 275] on input "1500" at bounding box center [313, 273] width 35 height 29
type input "500"
type input "4"
click at [504, 233] on div "服務名稱/代號 指定單剪(203) 服務名稱/代號 價格 199 價格 第三方卡券 第三方卡券 服務名稱/代號 設計燙髮(302) 服務名稱/代號 價格 50…" at bounding box center [415, 269] width 571 height 105
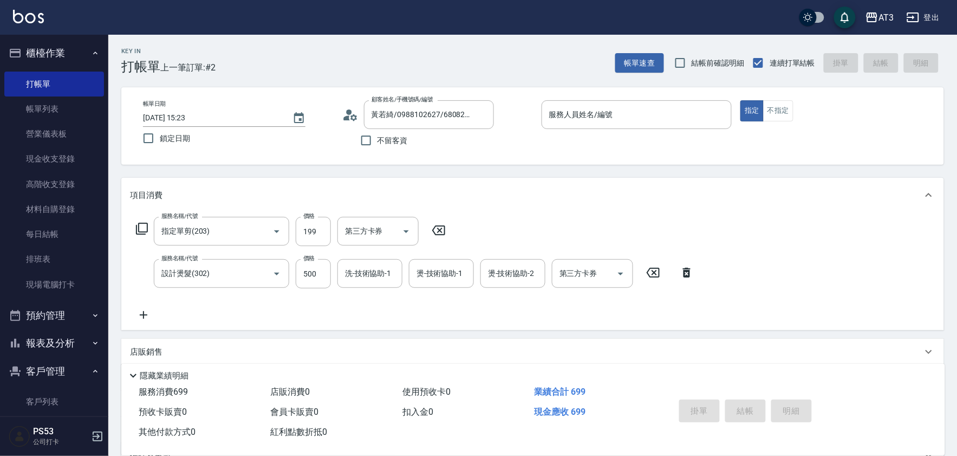
scroll to position [116, 0]
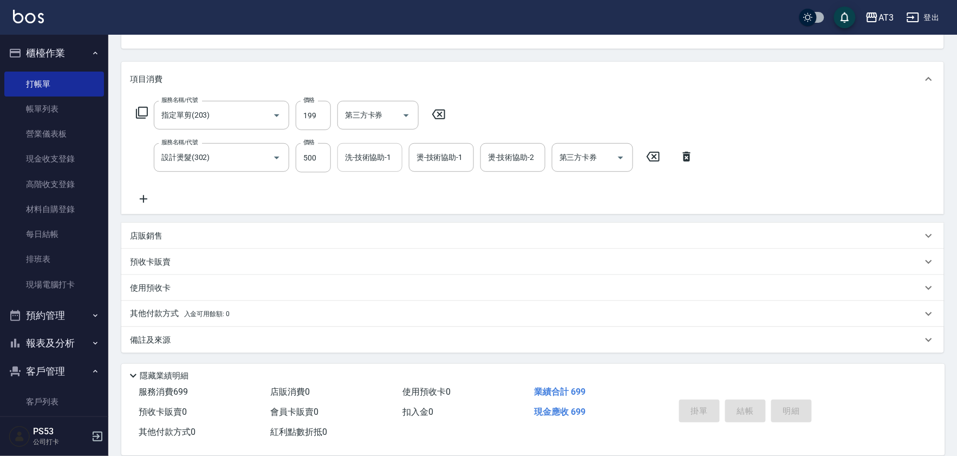
click at [366, 161] on div "洗-技術協助-1 洗-技術協助-1" at bounding box center [370, 157] width 65 height 29
type input "4"
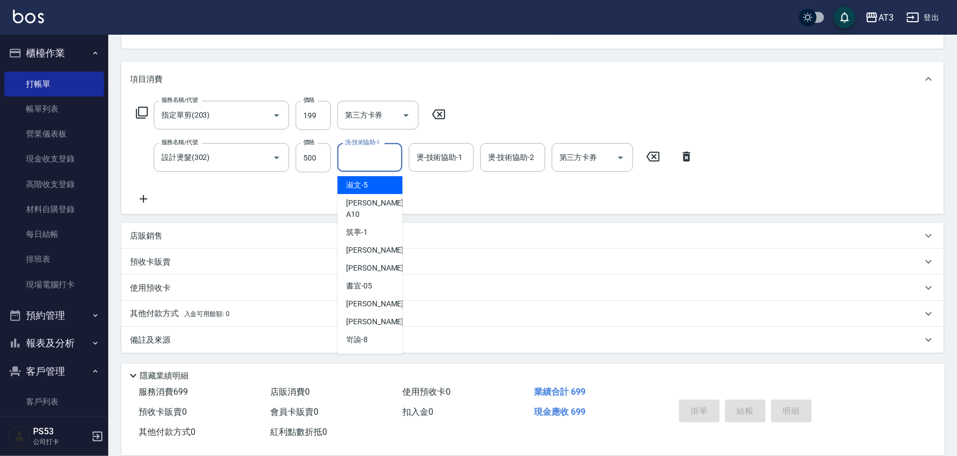
click at [366, 161] on input "洗-技術協助-1" at bounding box center [369, 157] width 55 height 19
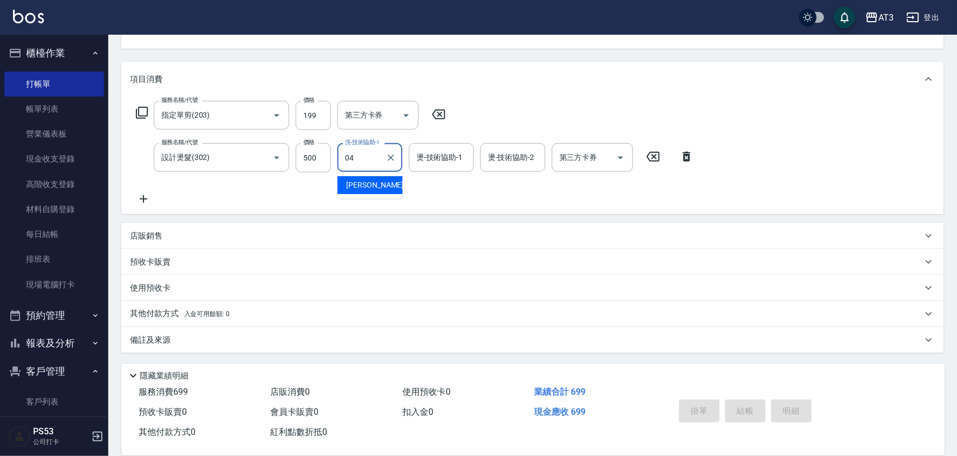
type input "惠麗-04"
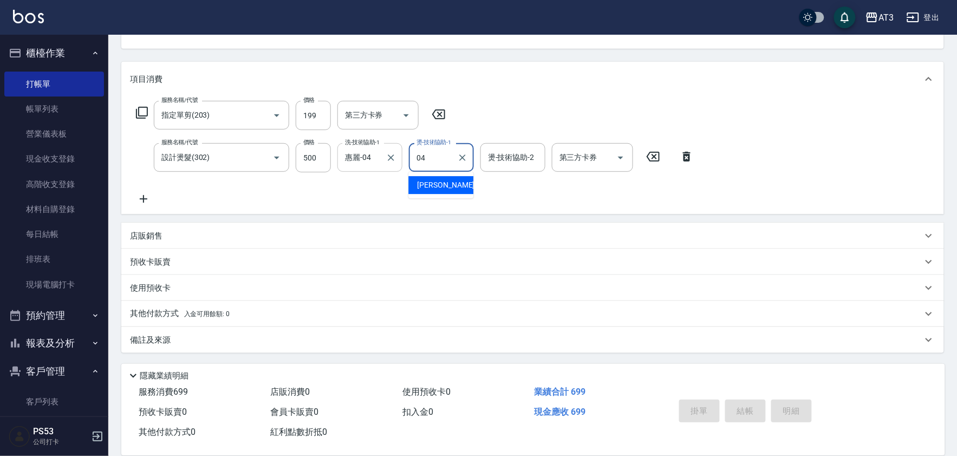
type input "惠麗-04"
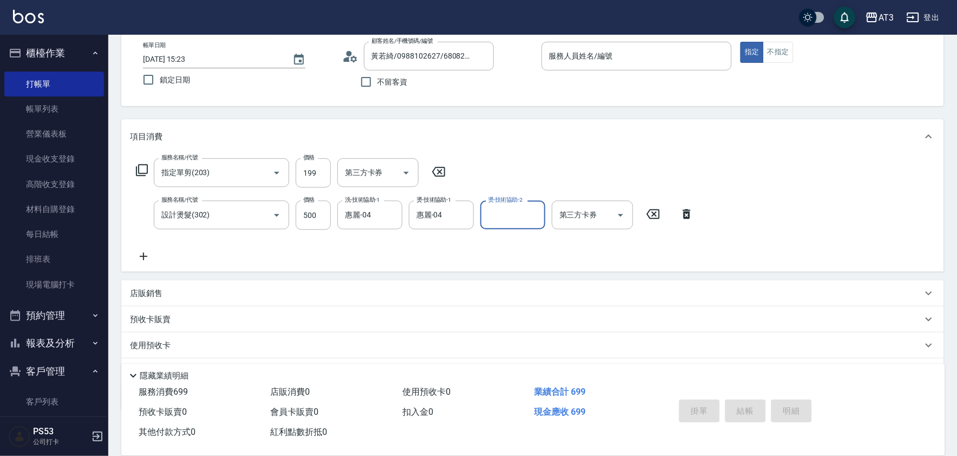
scroll to position [0, 0]
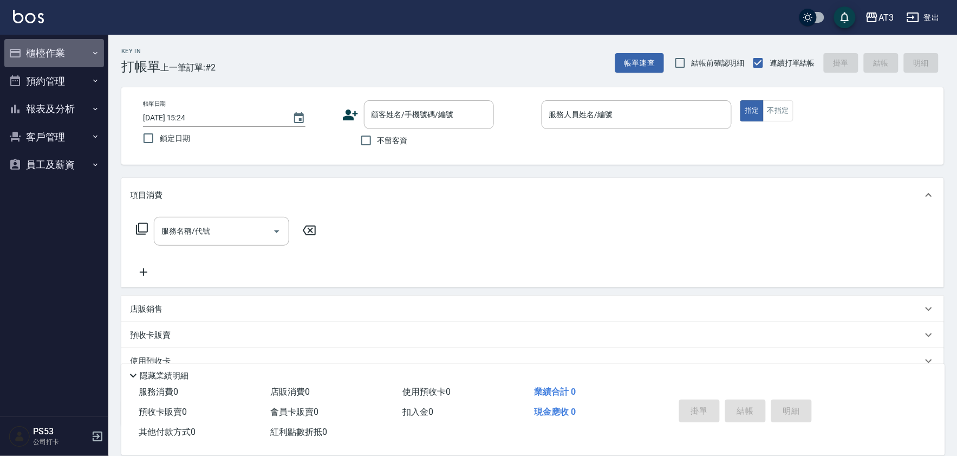
click at [51, 55] on button "櫃檯作業" at bounding box center [54, 53] width 100 height 28
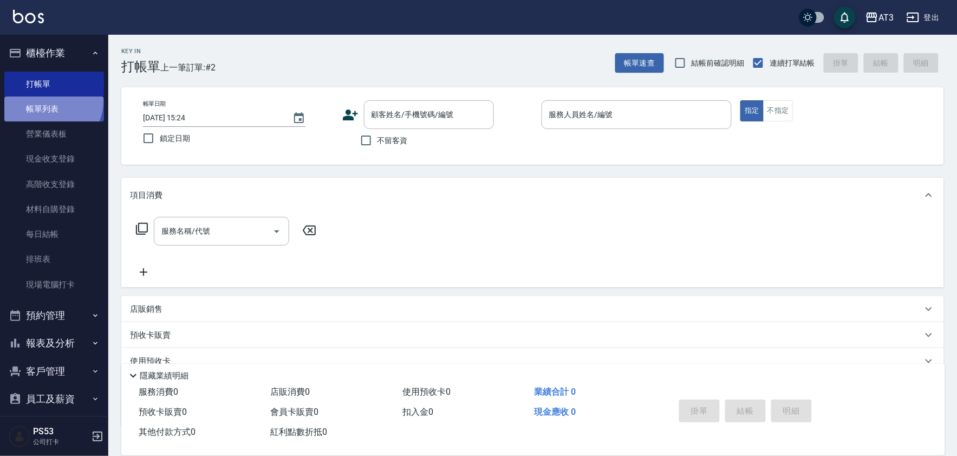
click at [51, 101] on link "帳單列表" at bounding box center [54, 108] width 100 height 25
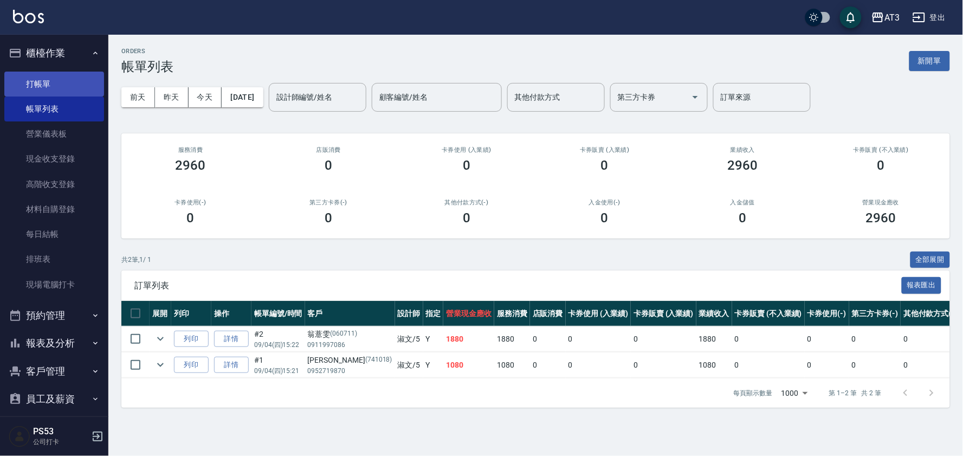
click at [37, 75] on link "打帳單" at bounding box center [54, 84] width 100 height 25
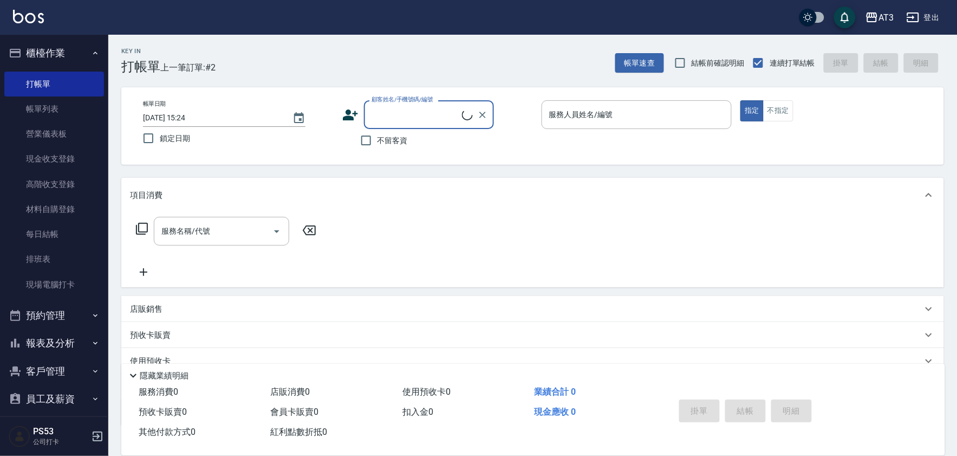
click at [393, 119] on input "顧客姓名/手機號碼/編號" at bounding box center [415, 114] width 93 height 19
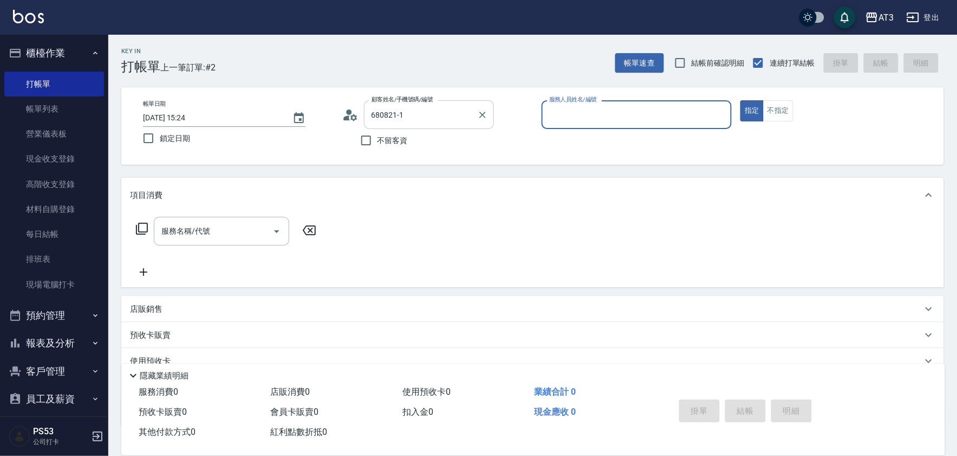
type input "黃若綺/0988102627/680821-1"
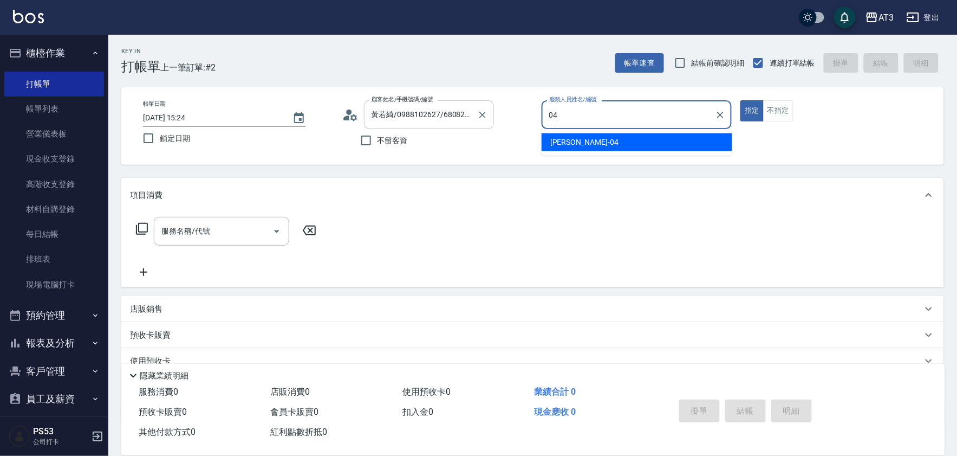
type input "惠麗-04"
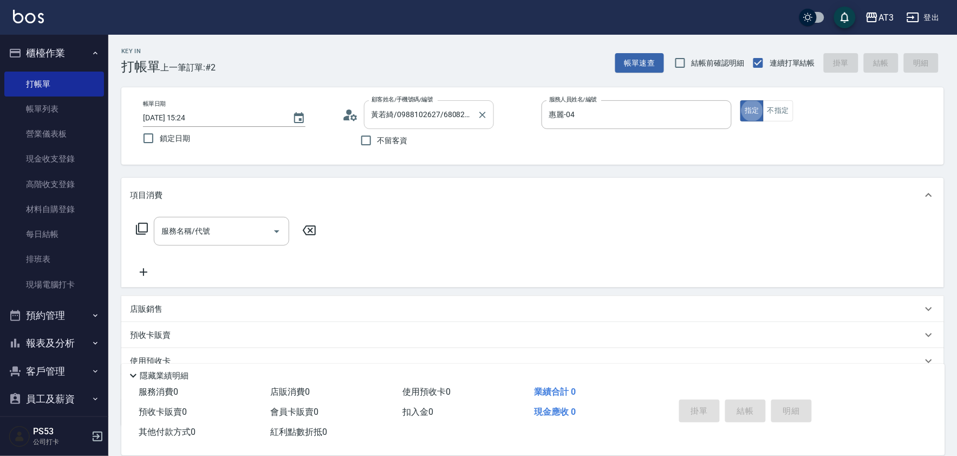
type button "true"
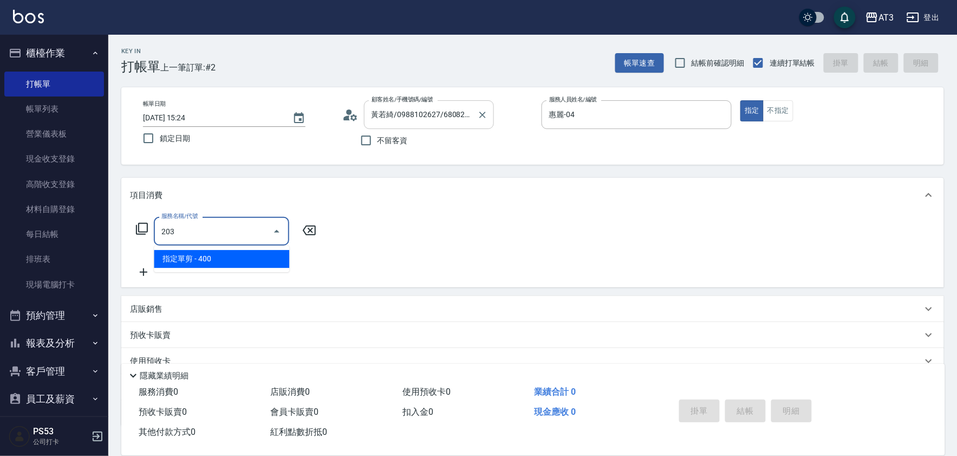
type input "指定單剪(203)"
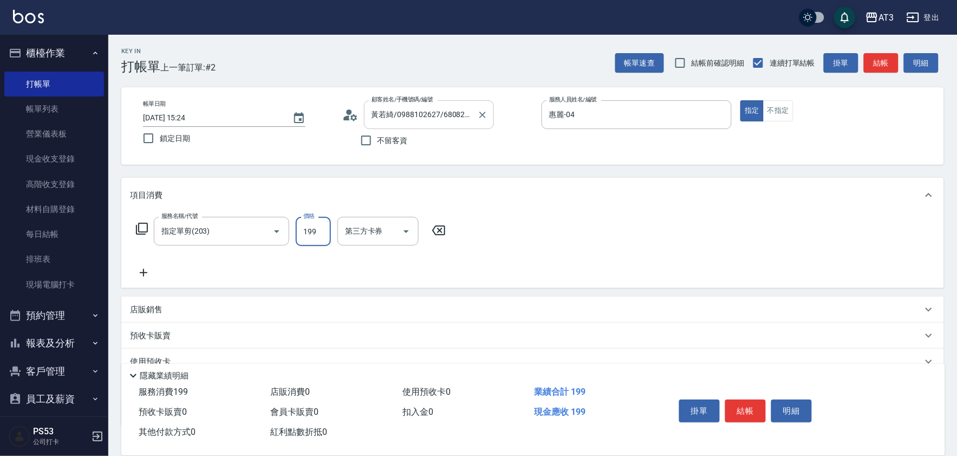
type input "199"
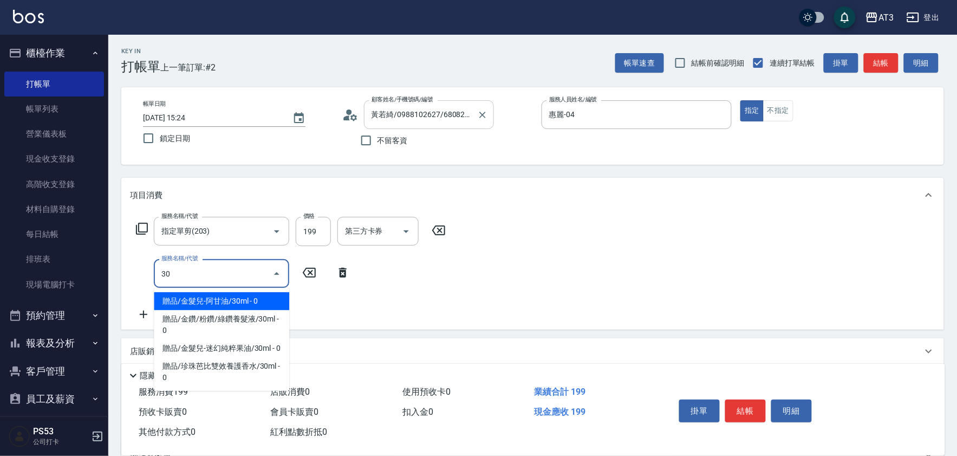
type input "3"
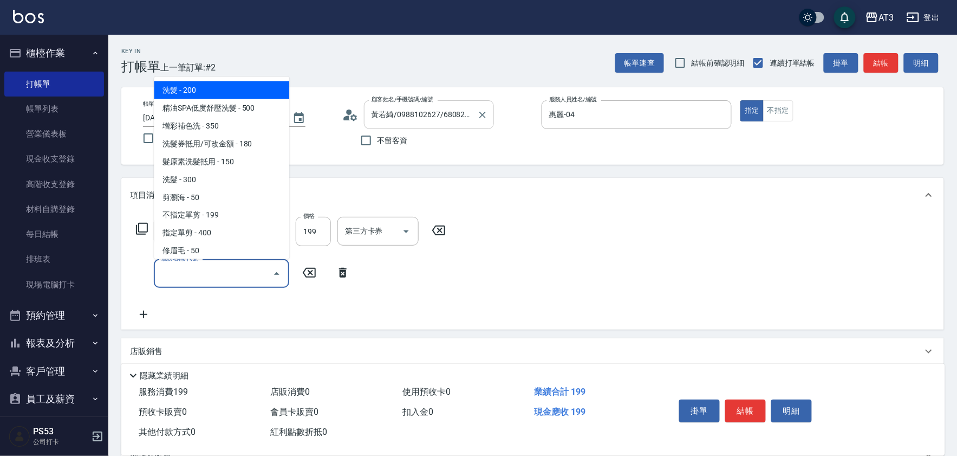
type input "2"
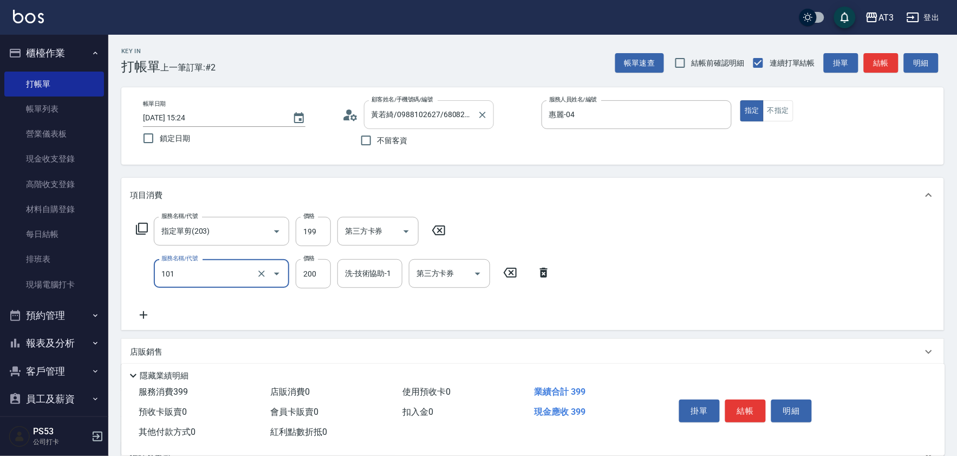
type input "洗髮(101)"
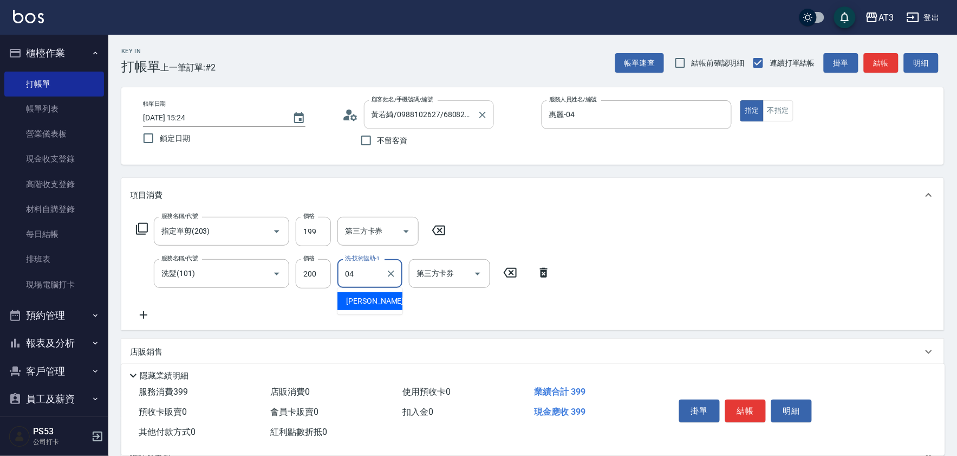
type input "惠麗-04"
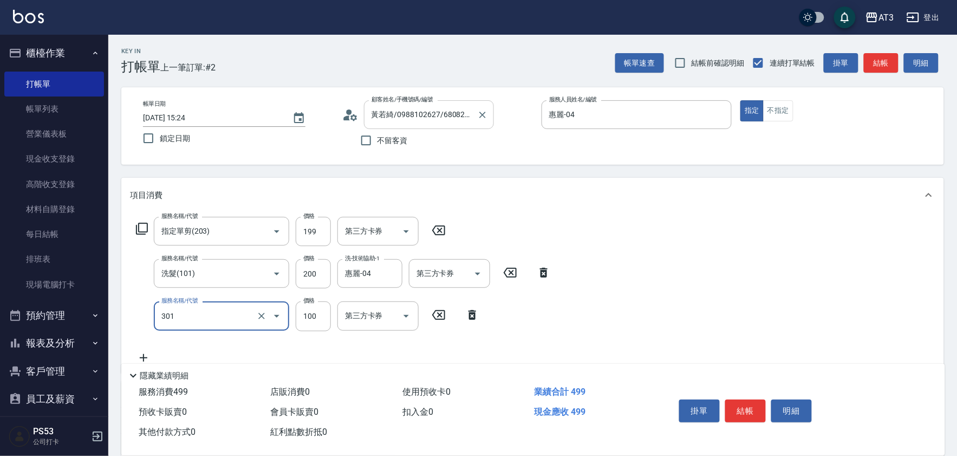
type input "補燙(301)"
type input "300"
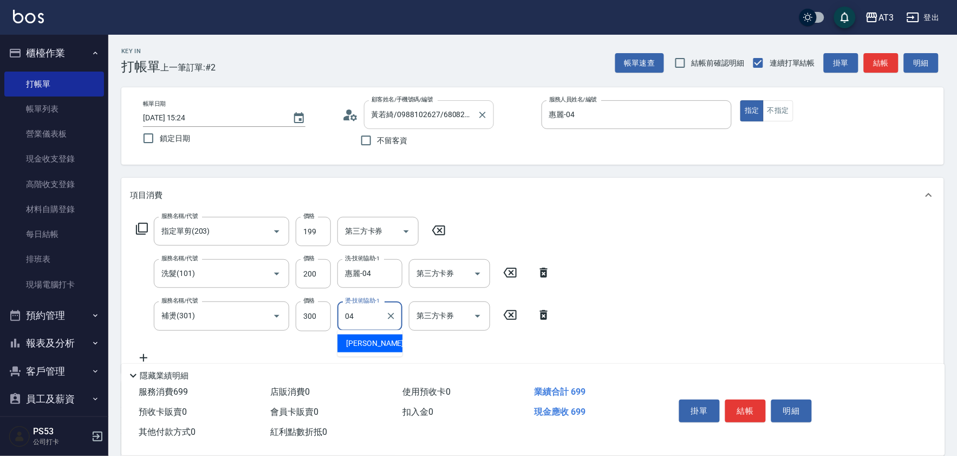
type input "惠麗-04"
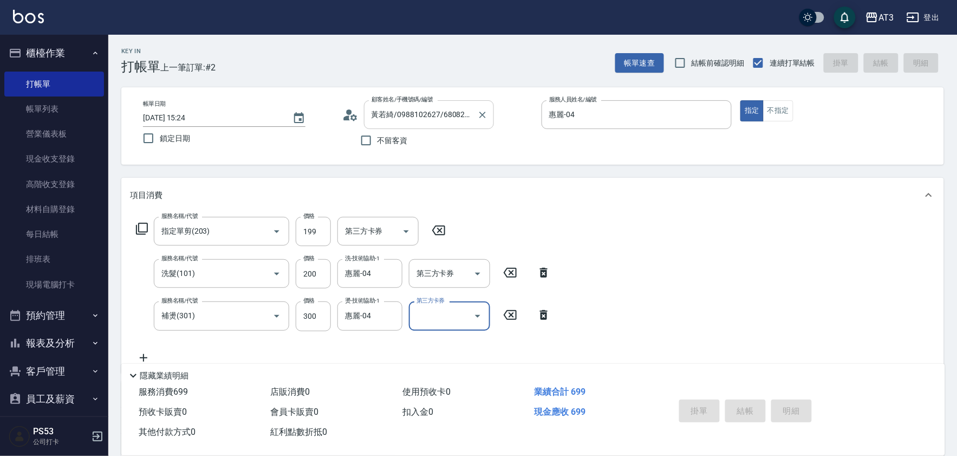
type input "[DATE] 15:25"
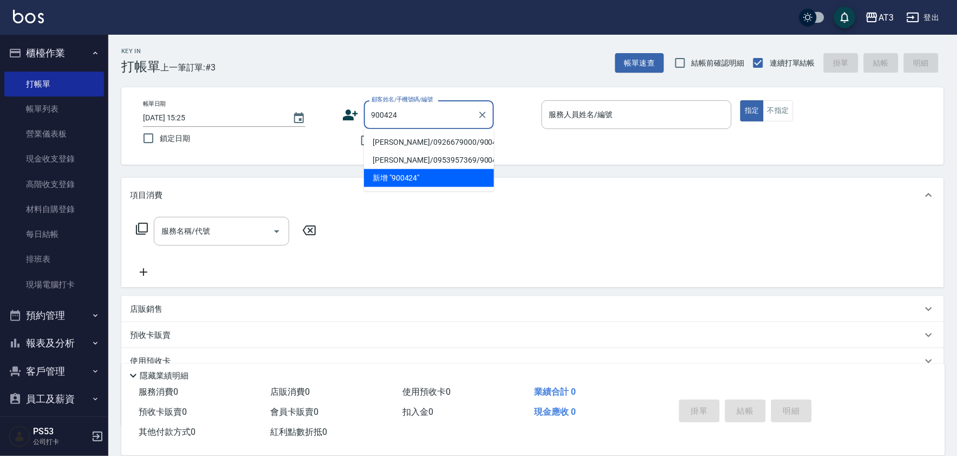
type input "[PERSON_NAME]/0926679000/900424"
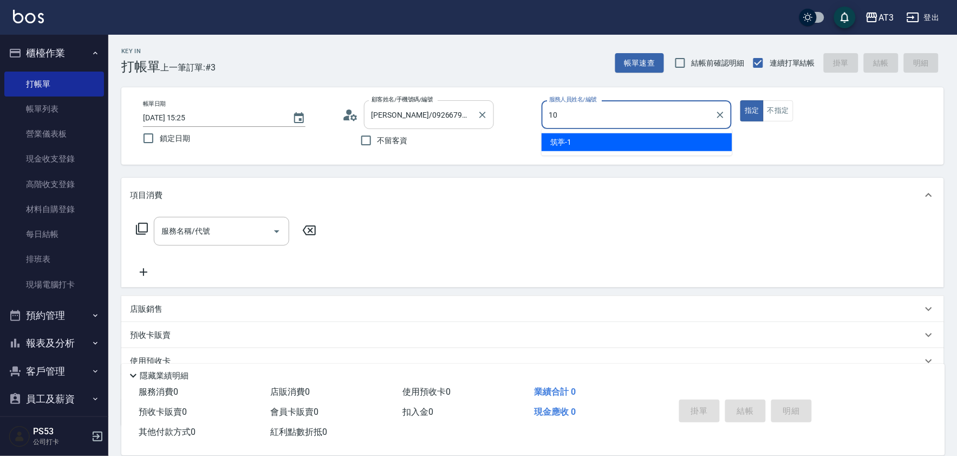
type input "菲比-10"
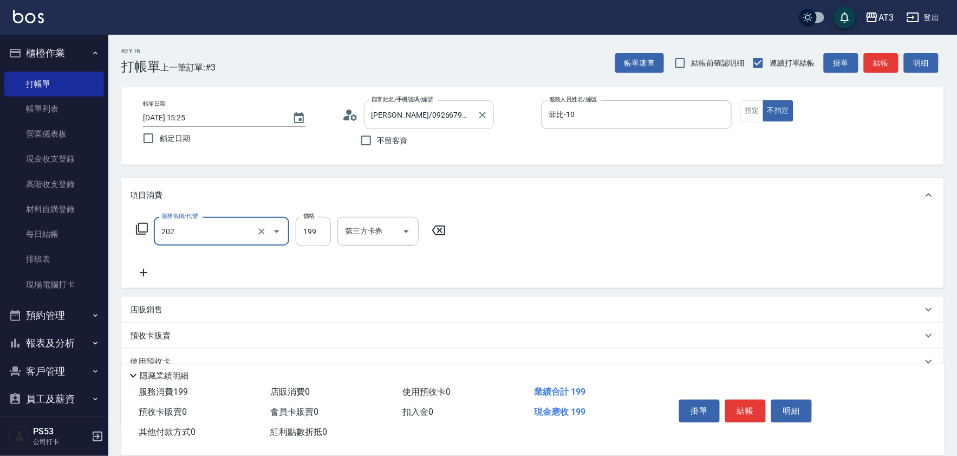
type input "不指定單剪(202)"
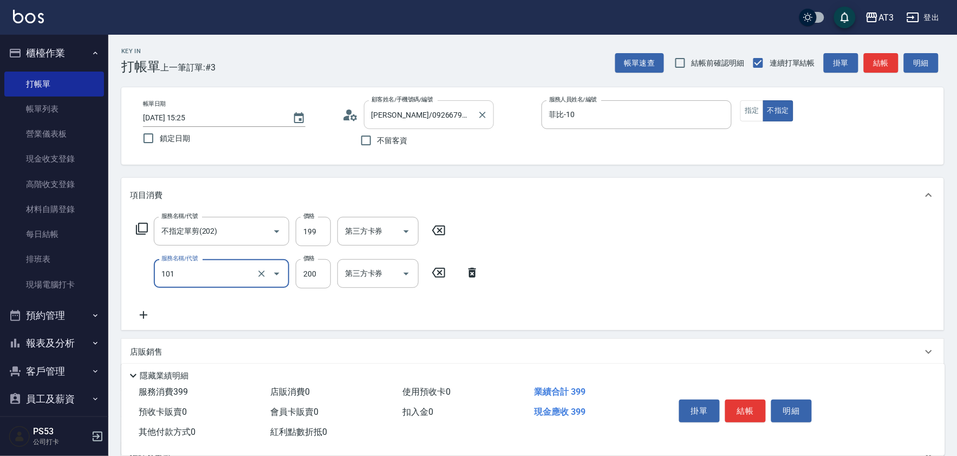
type input "洗髮(101)"
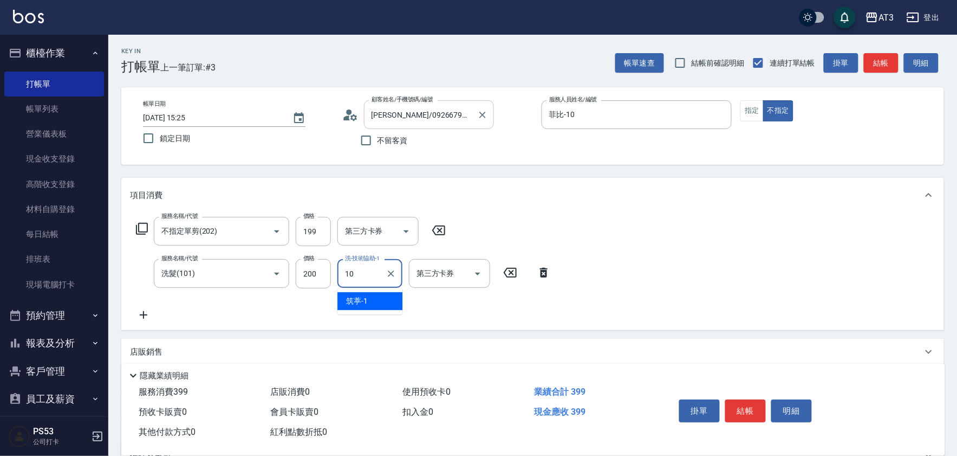
type input "菲比-10"
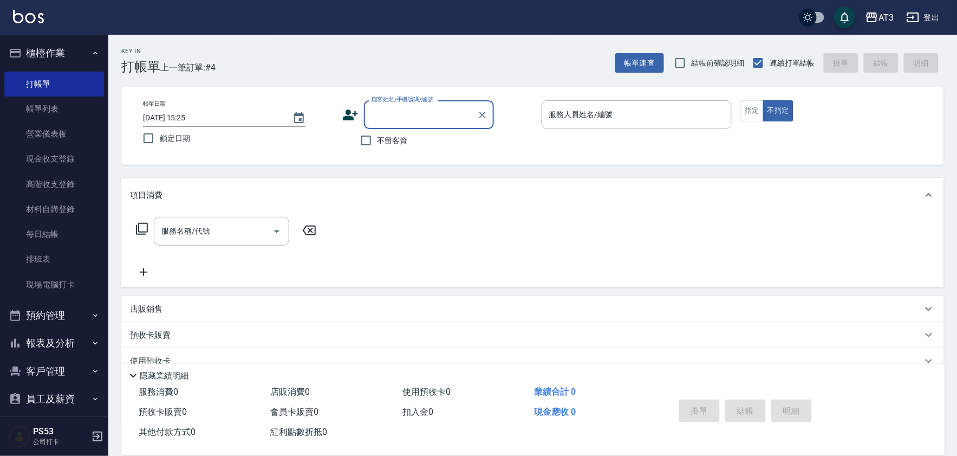
type input "7"
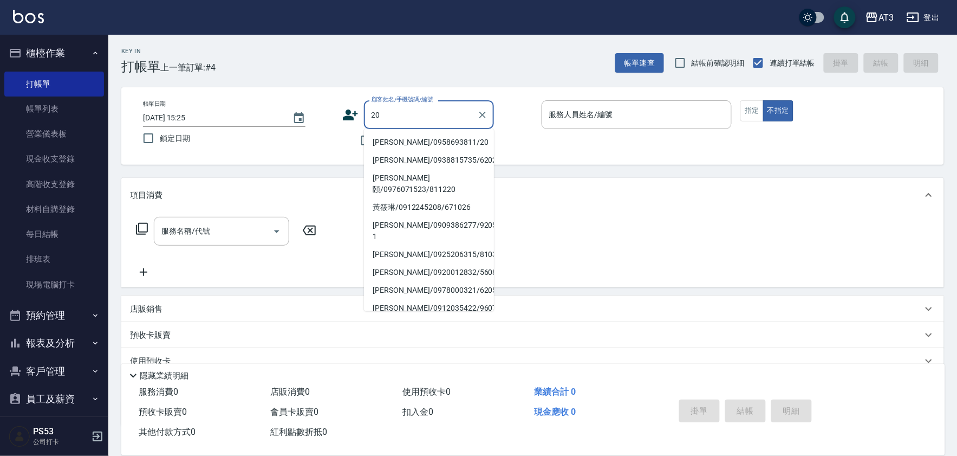
type input "2"
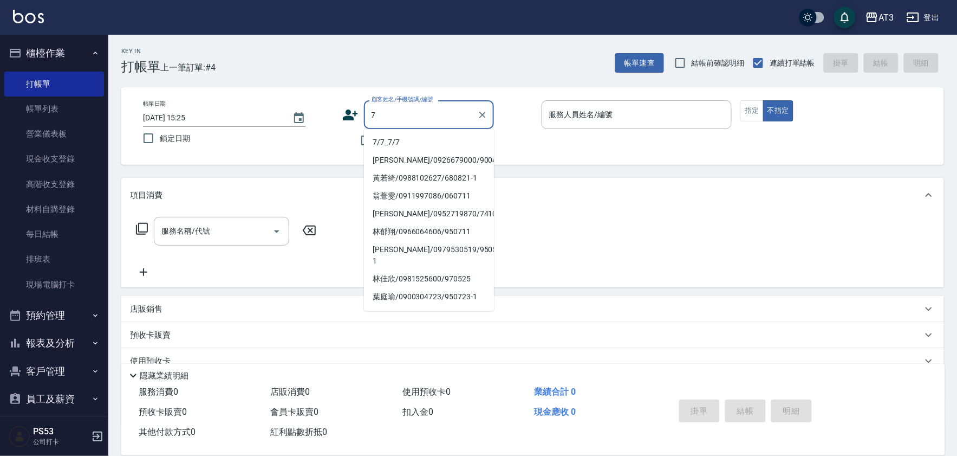
click at [403, 139] on li "7/7_7/7" at bounding box center [429, 142] width 130 height 18
type input "7/7_7/7"
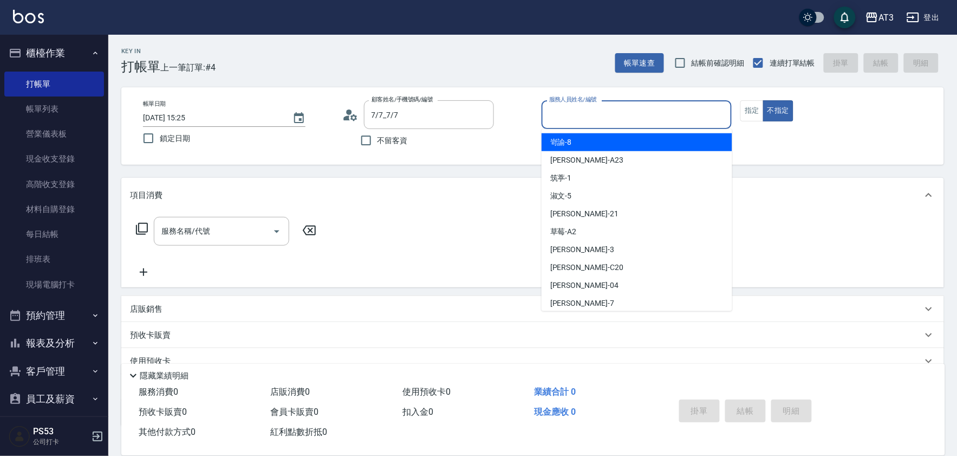
click at [581, 116] on input "服務人員姓名/編號" at bounding box center [637, 114] width 181 height 19
type input "2"
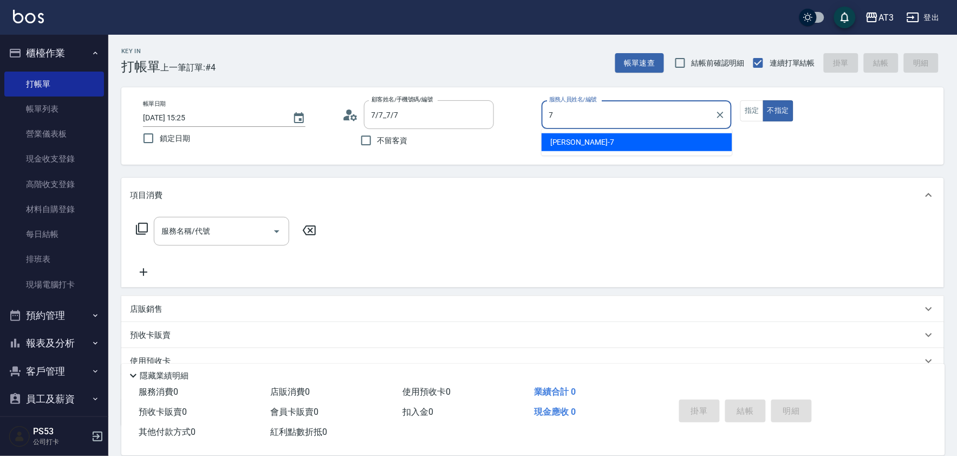
type input "子晴-7"
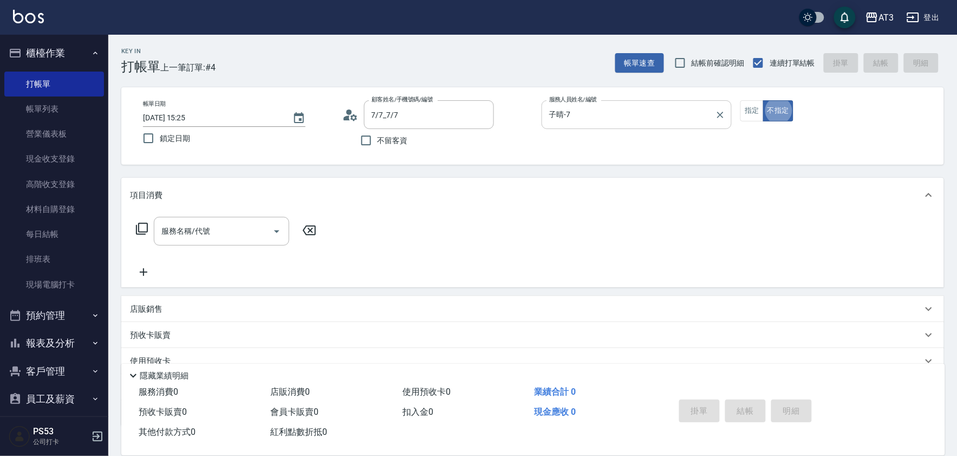
type button "false"
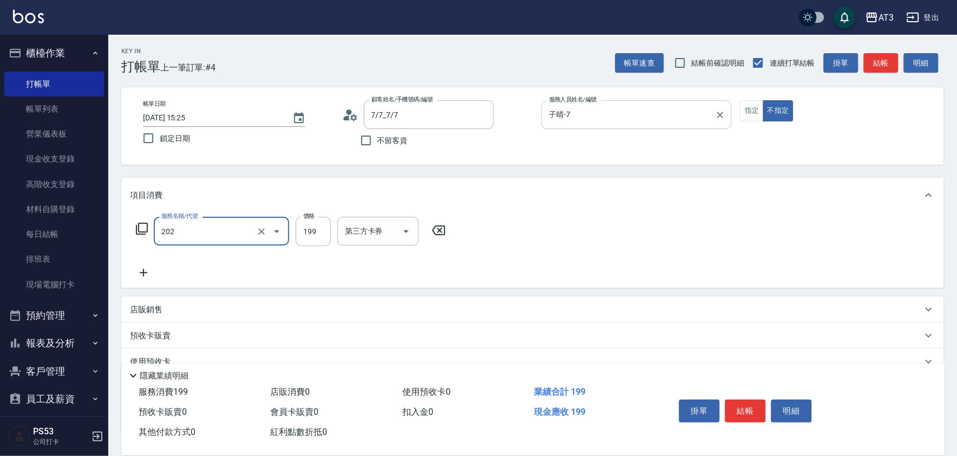
type input "不指定單剪(202)"
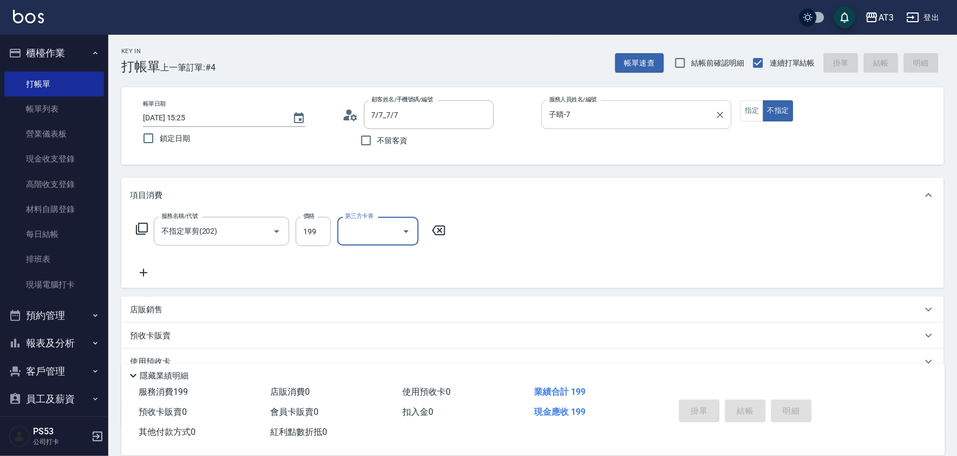
type input "[DATE] 15:26"
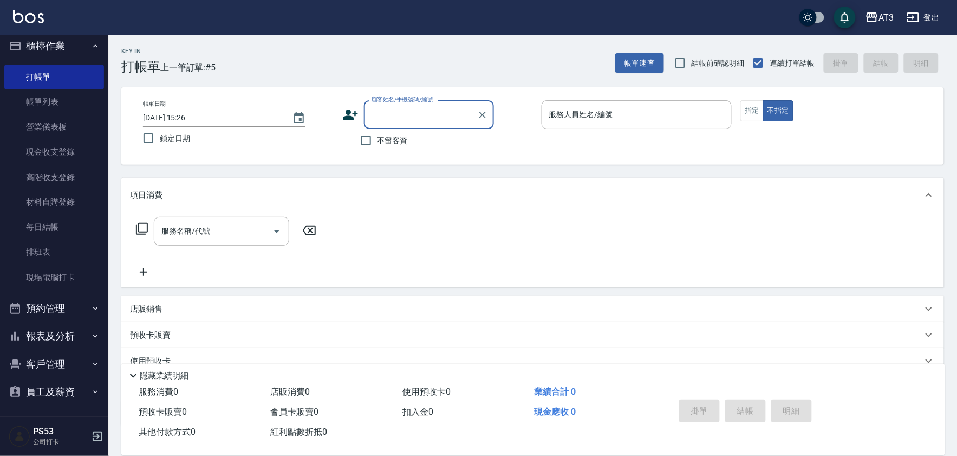
scroll to position [9, 0]
click at [56, 361] on button "客戶管理" at bounding box center [54, 362] width 100 height 28
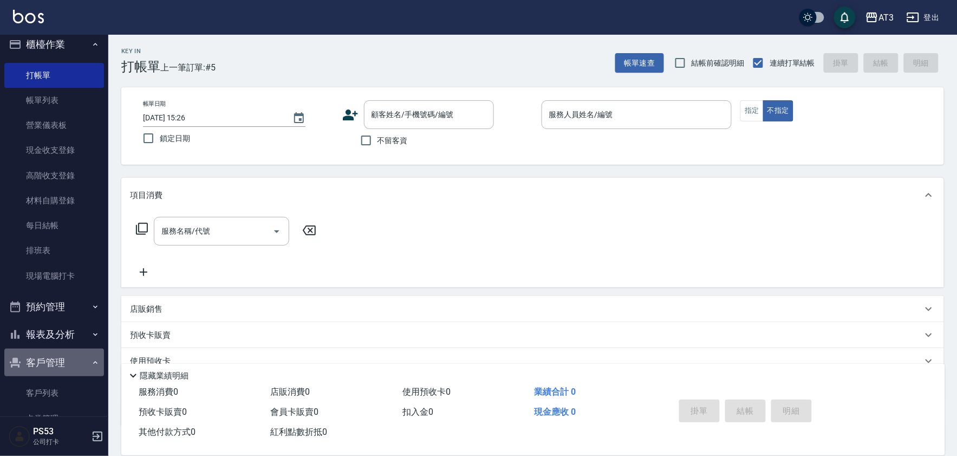
click at [56, 361] on button "客戶管理" at bounding box center [54, 362] width 100 height 28
click at [65, 333] on button "報表及分析" at bounding box center [54, 334] width 100 height 28
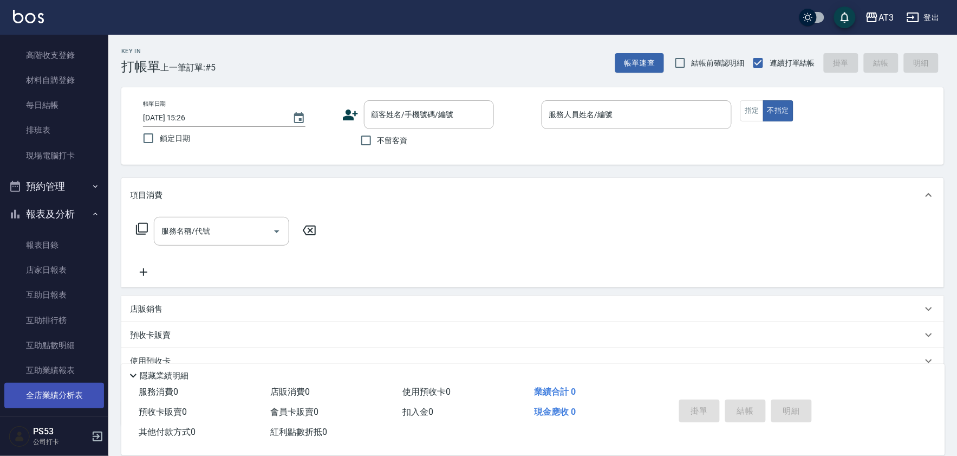
scroll to position [190, 0]
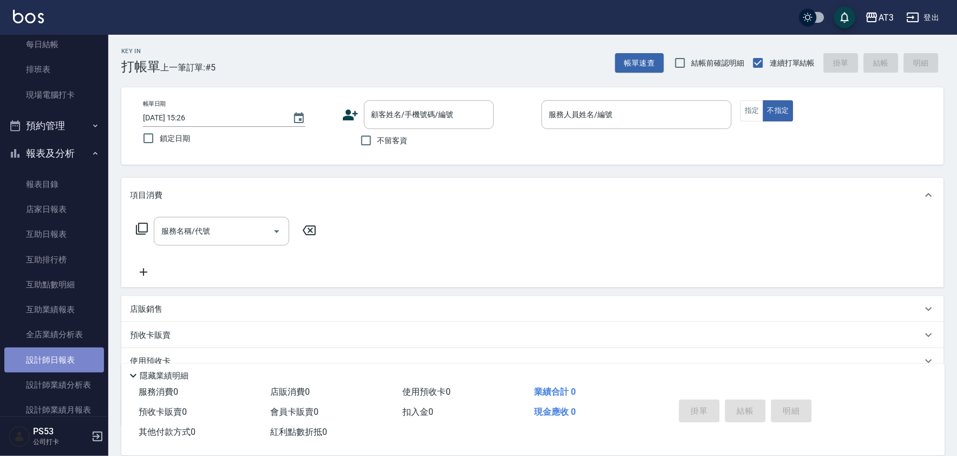
click at [77, 366] on link "設計師日報表" at bounding box center [54, 359] width 100 height 25
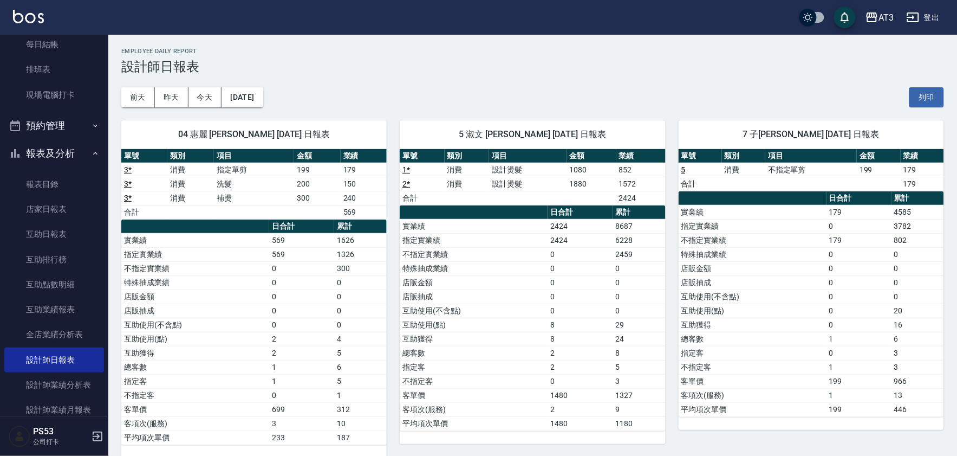
click at [29, 15] on img at bounding box center [28, 17] width 31 height 14
